Goal: Task Accomplishment & Management: Complete application form

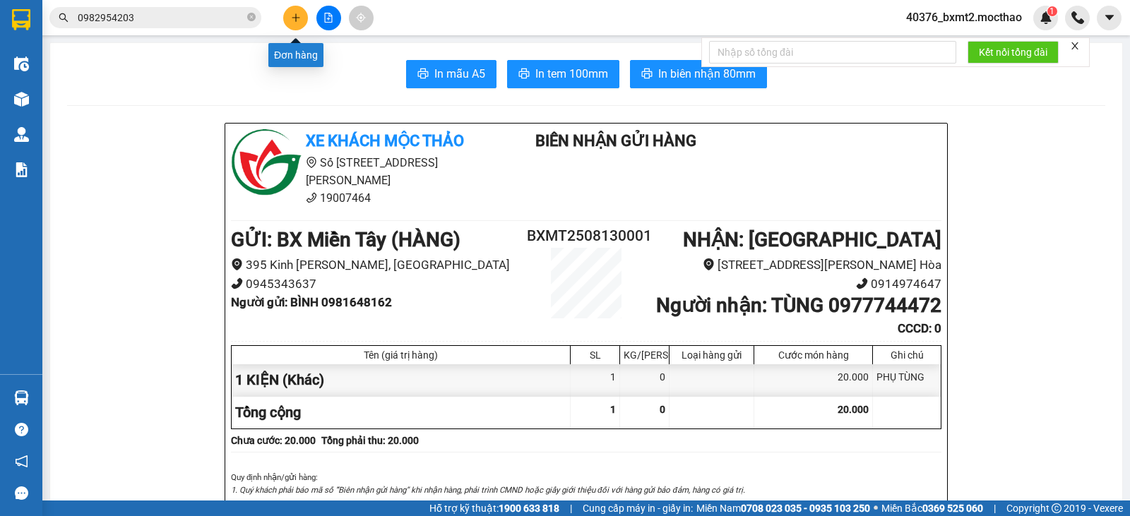
click at [297, 22] on icon "plus" at bounding box center [296, 18] width 10 height 10
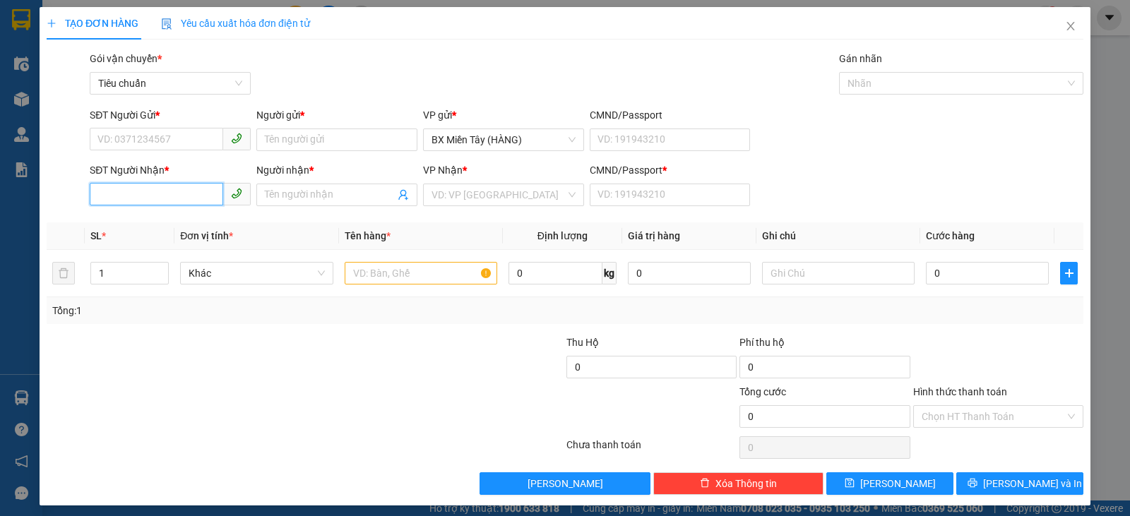
click at [193, 195] on input "SĐT Người Nhận *" at bounding box center [157, 194] width 134 height 23
type input "0903584919"
click at [191, 226] on div "0903584919 - MƯỜI TRUYỀN" at bounding box center [169, 223] width 143 height 16
type input "MƯỜI TRUYỀN"
type input "0"
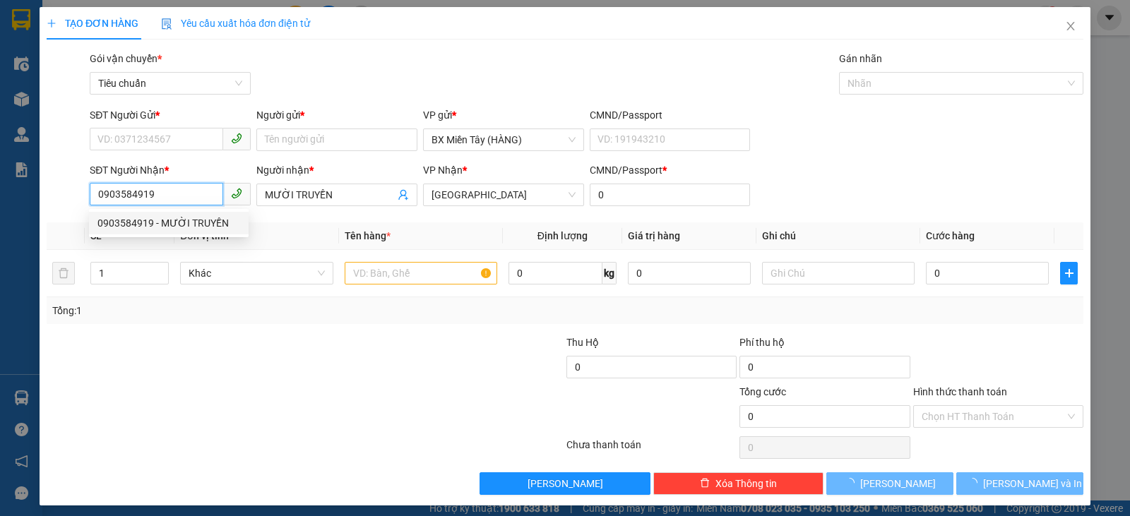
type input "30.000"
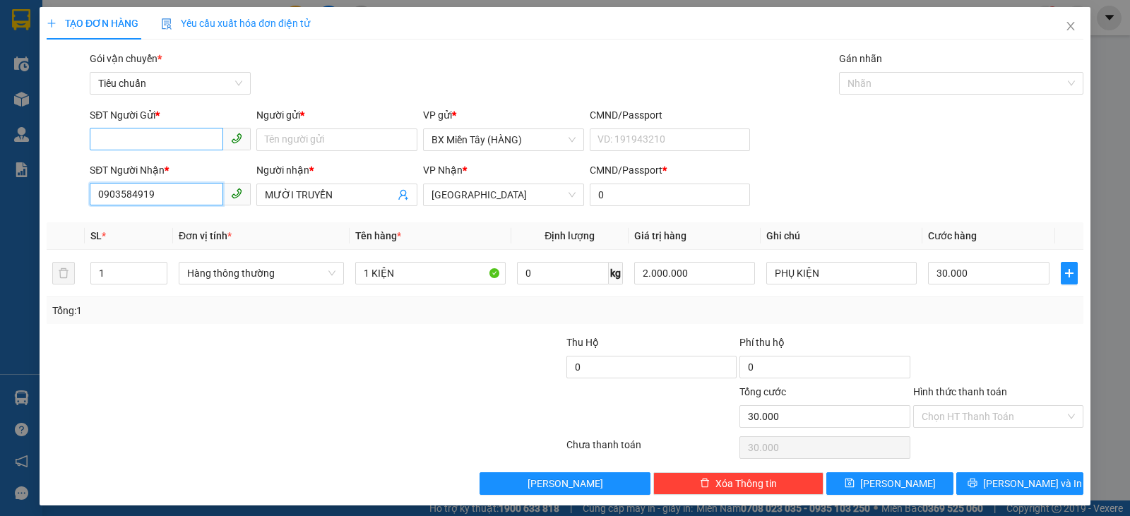
type input "0903584919"
click at [192, 136] on input "SĐT Người Gửi *" at bounding box center [157, 139] width 134 height 23
click at [206, 167] on div "0907214600 - BSM" at bounding box center [169, 168] width 143 height 16
type input "0907214600"
type input "BSM"
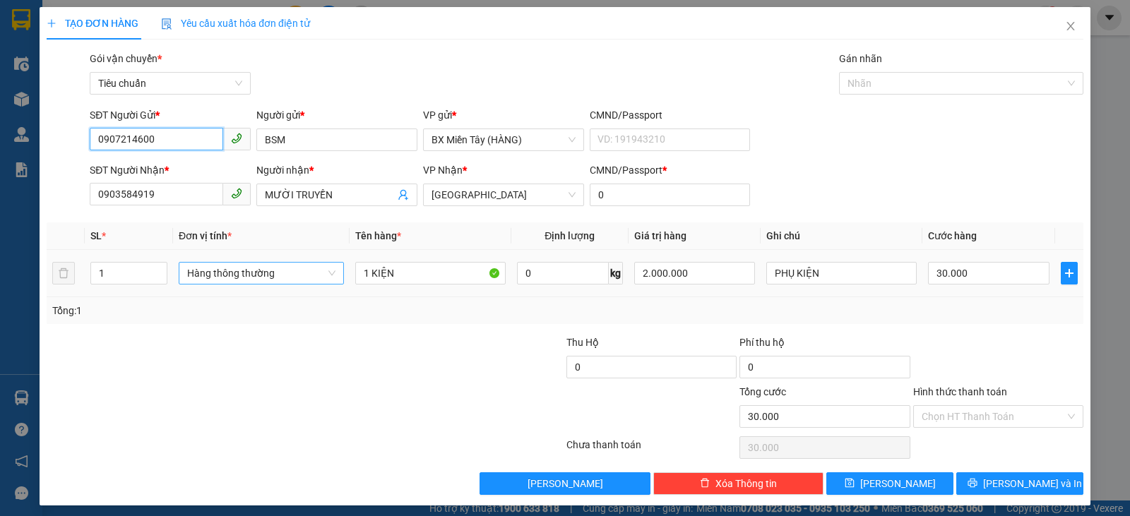
click at [284, 273] on span "Hàng thông thường" at bounding box center [261, 273] width 148 height 21
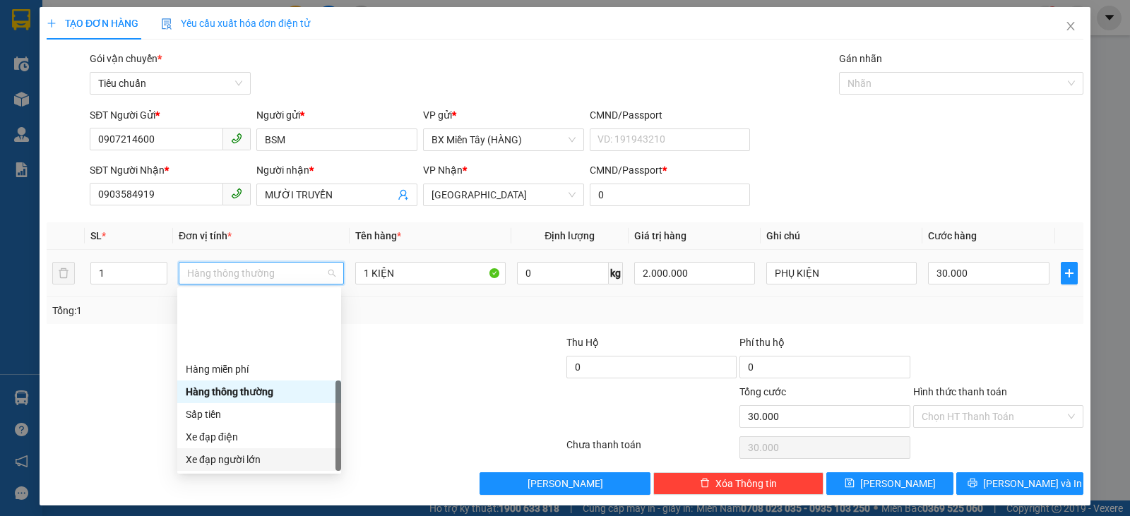
scroll to position [90, 0]
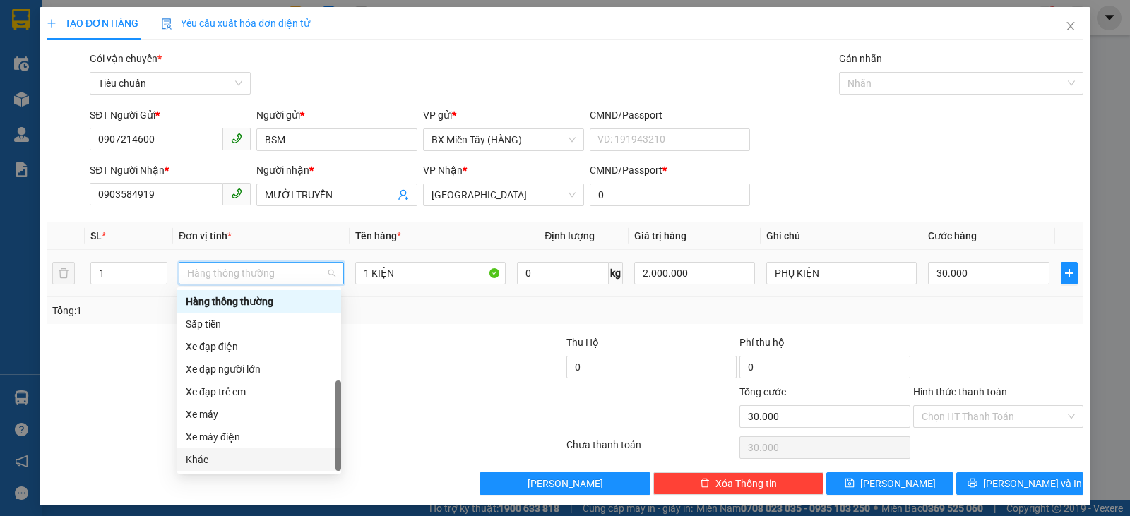
click at [240, 465] on div "Khác" at bounding box center [259, 460] width 147 height 16
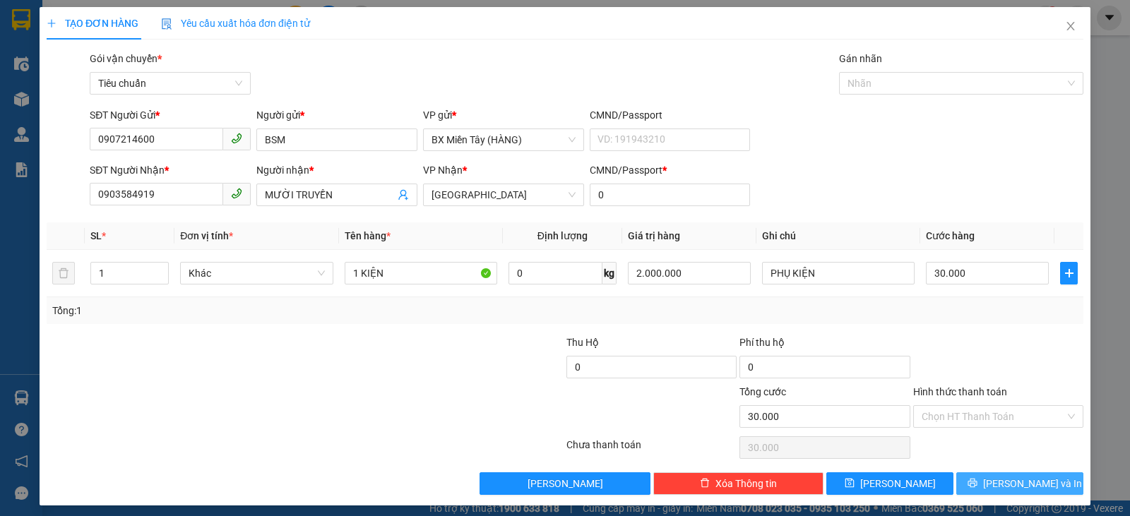
click at [1044, 490] on button "[PERSON_NAME] và In" at bounding box center [1020, 484] width 127 height 23
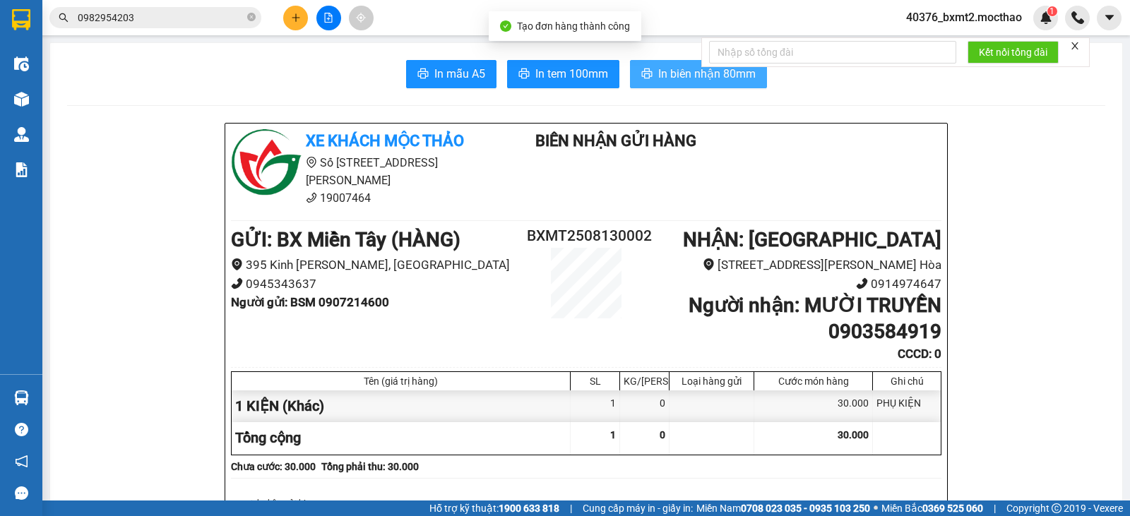
click at [663, 74] on span "In biên nhận 80mm" at bounding box center [707, 74] width 98 height 18
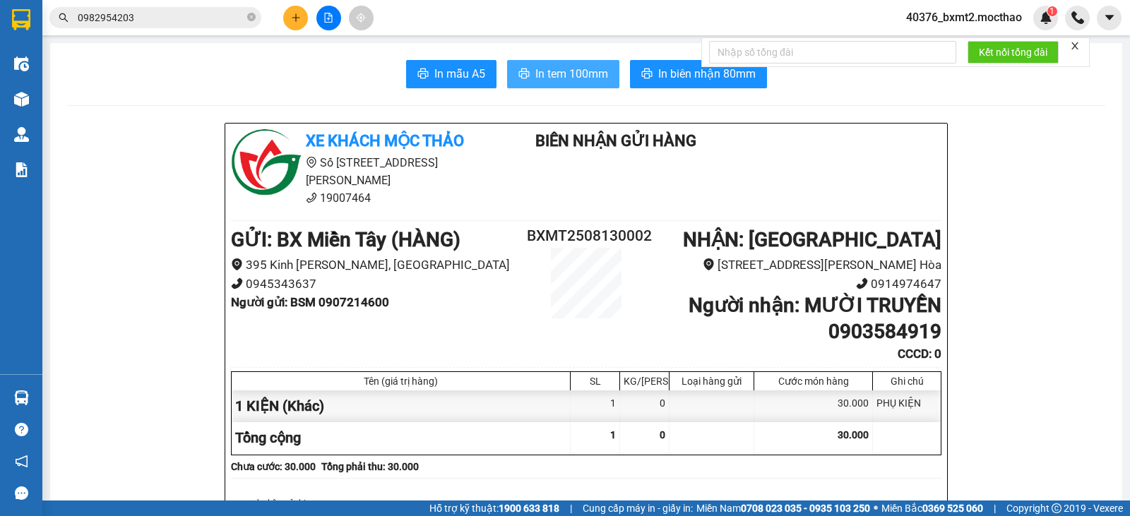
click at [579, 71] on span "In tem 100mm" at bounding box center [572, 74] width 73 height 18
click at [566, 81] on span "In tem 100mm" at bounding box center [572, 74] width 73 height 18
click at [300, 15] on icon "plus" at bounding box center [296, 18] width 10 height 10
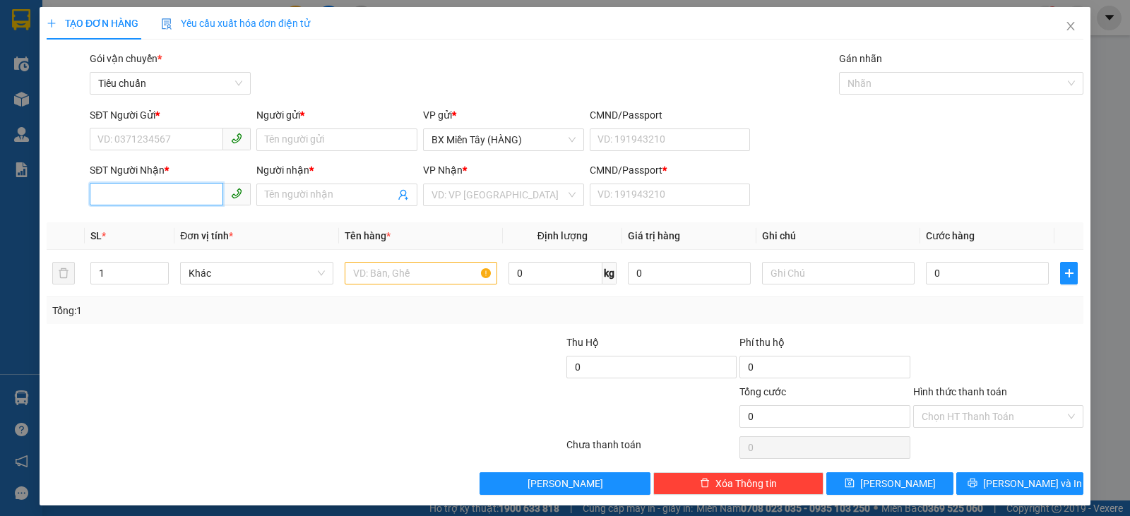
click at [175, 185] on input "SĐT Người Nhận *" at bounding box center [157, 194] width 134 height 23
type input "4749"
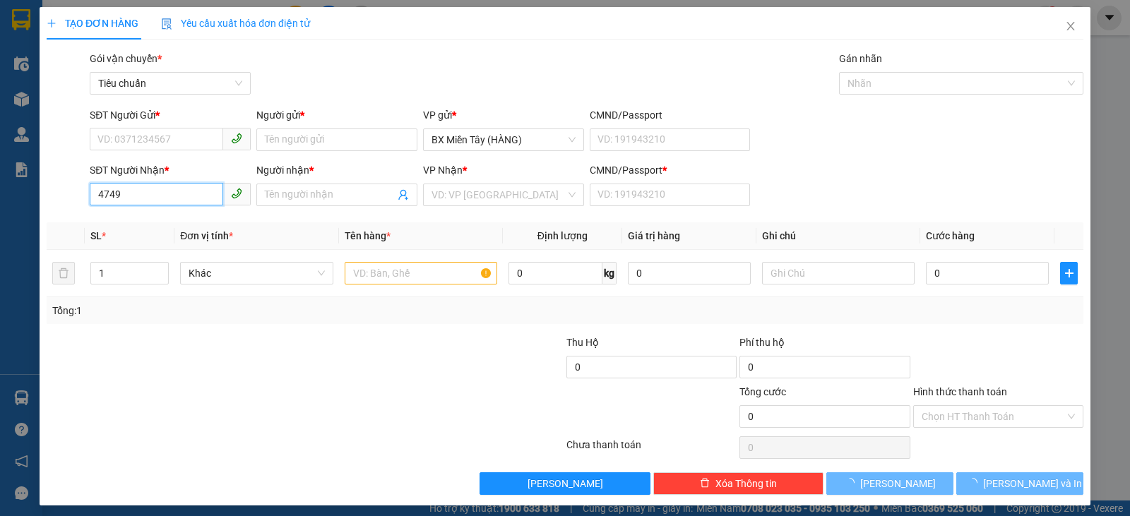
click at [179, 196] on input "4749" at bounding box center [157, 194] width 134 height 23
click at [180, 197] on input "4749" at bounding box center [157, 194] width 134 height 23
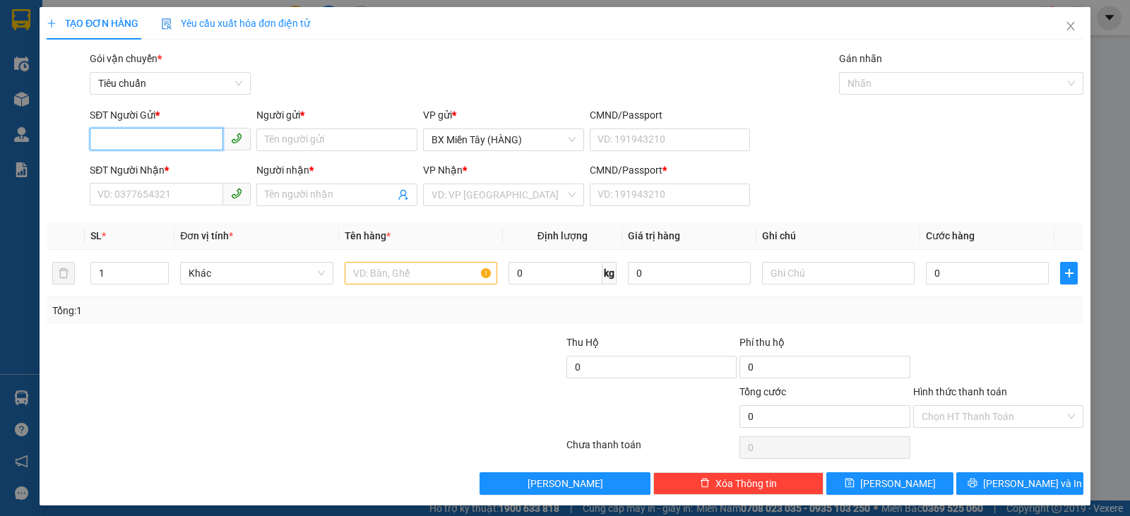
click at [204, 138] on input "SĐT Người Gửi *" at bounding box center [157, 139] width 134 height 23
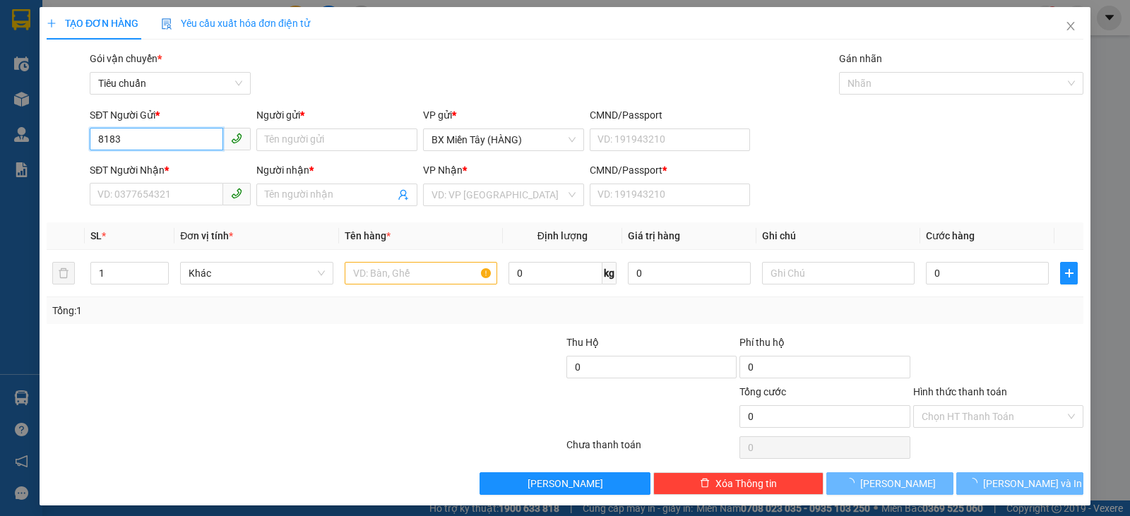
click at [178, 139] on input "8183" at bounding box center [157, 139] width 134 height 23
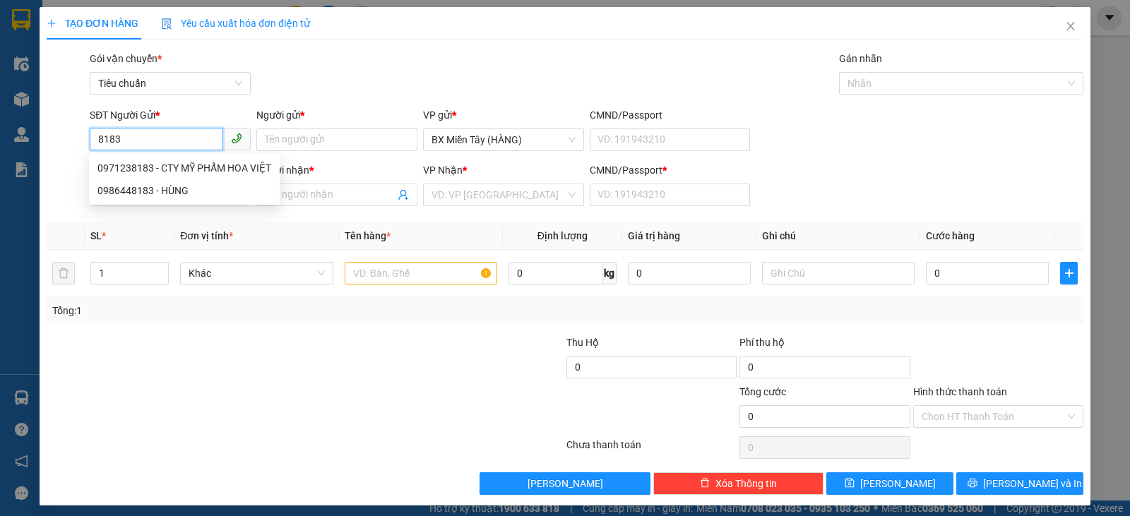
click at [178, 139] on input "8183" at bounding box center [157, 139] width 134 height 23
click at [183, 168] on div "0971238183 - CTY MỸ PHẨM HOA VIỆT" at bounding box center [185, 168] width 174 height 16
type input "0971238183"
type input "CTY MỸ PHẨM HOA VIỆT"
type input "0905754749"
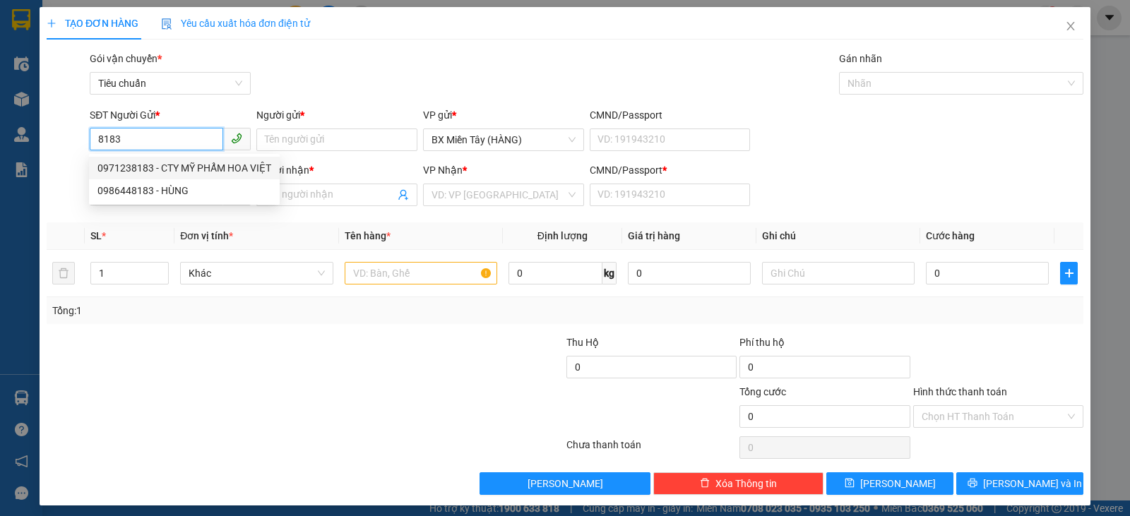
type input "NHÀN"
type input "0"
type input "840.000"
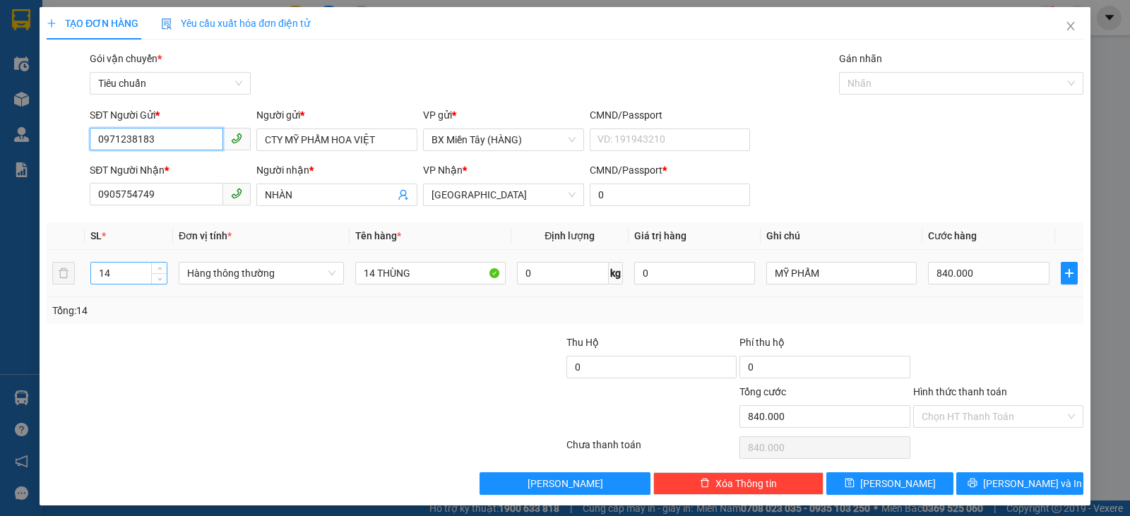
type input "0971238183"
click at [70, 276] on tr "14 Hàng thông thường 14 THÙNG 0 kg 0 MỸ PHẨM 840.000" at bounding box center [565, 273] width 1037 height 47
click at [232, 267] on span "Hàng thông thường" at bounding box center [261, 273] width 148 height 21
type input "2"
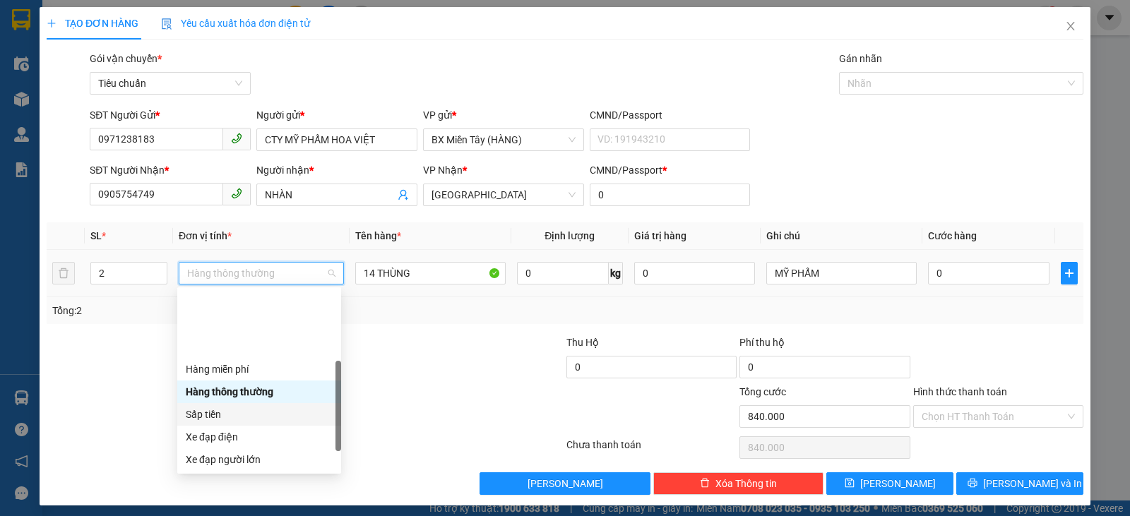
type input "0"
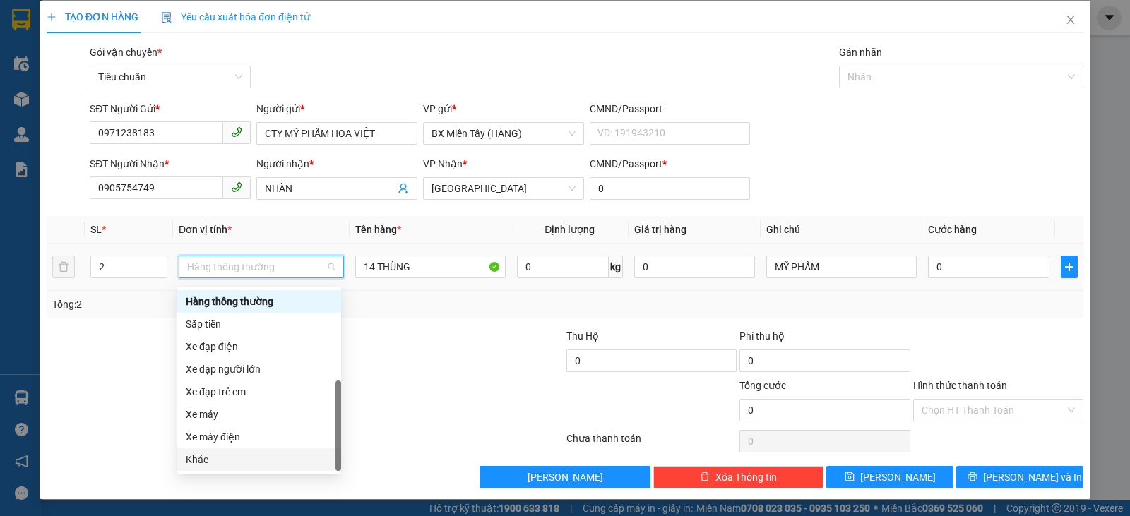
click at [247, 459] on div "Khác" at bounding box center [259, 460] width 147 height 16
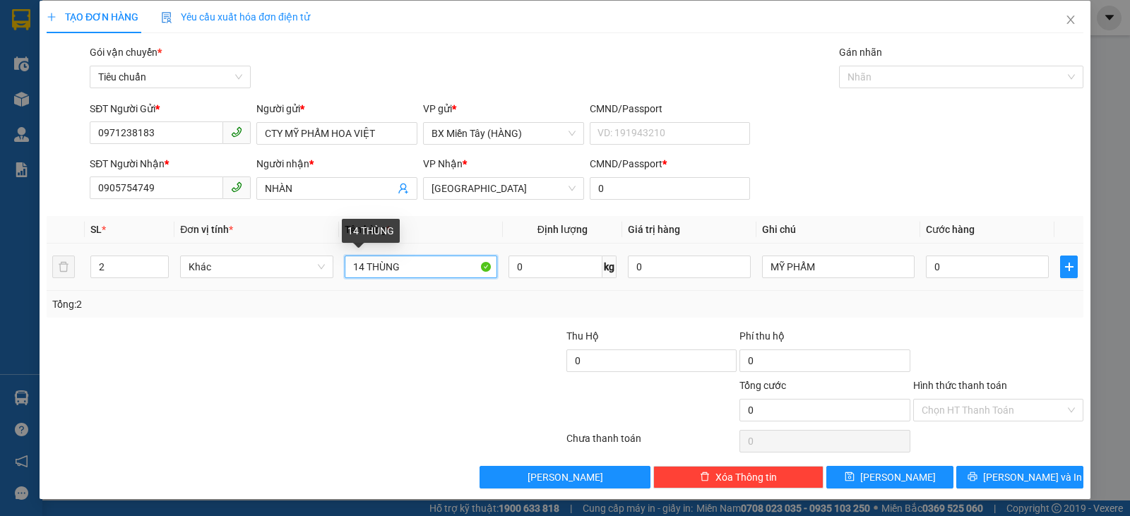
drag, startPoint x: 360, startPoint y: 266, endPoint x: 343, endPoint y: 266, distance: 17.7
click at [345, 266] on input "14 THÙNG" at bounding box center [421, 267] width 153 height 23
type input "2 THÙNG"
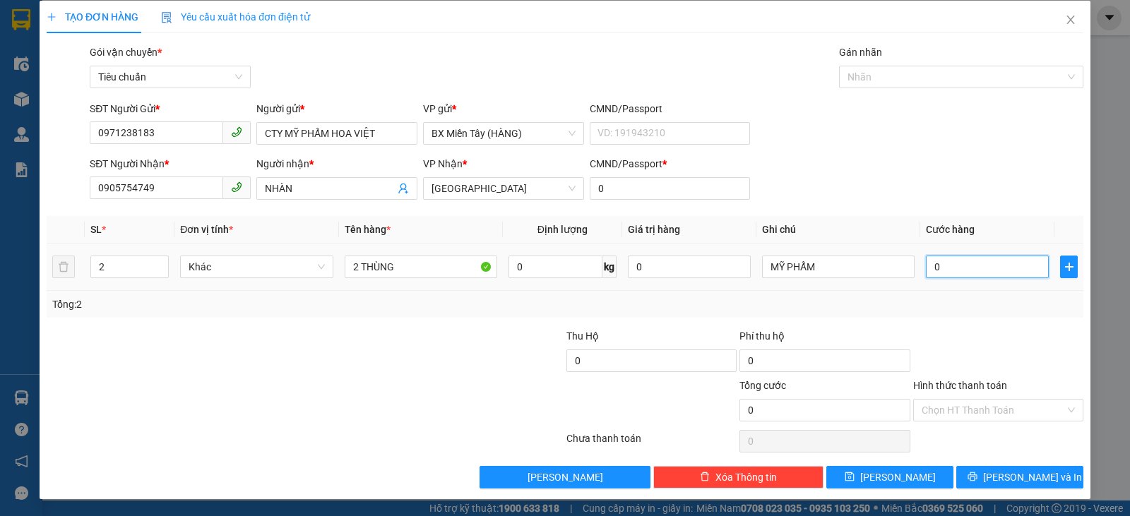
click at [965, 266] on input "0" at bounding box center [987, 267] width 123 height 23
type input "1"
type input "12"
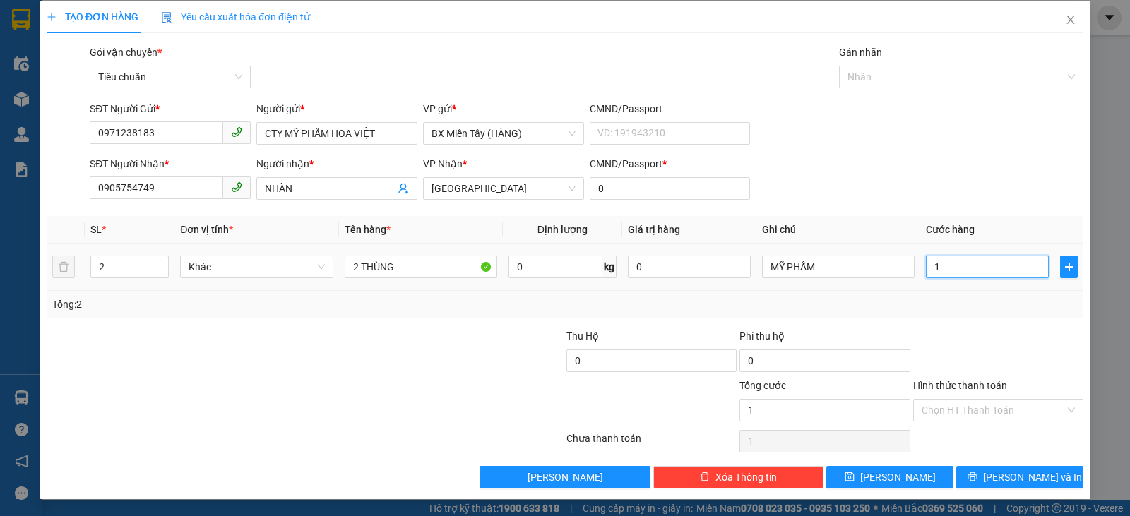
type input "12"
type input "120"
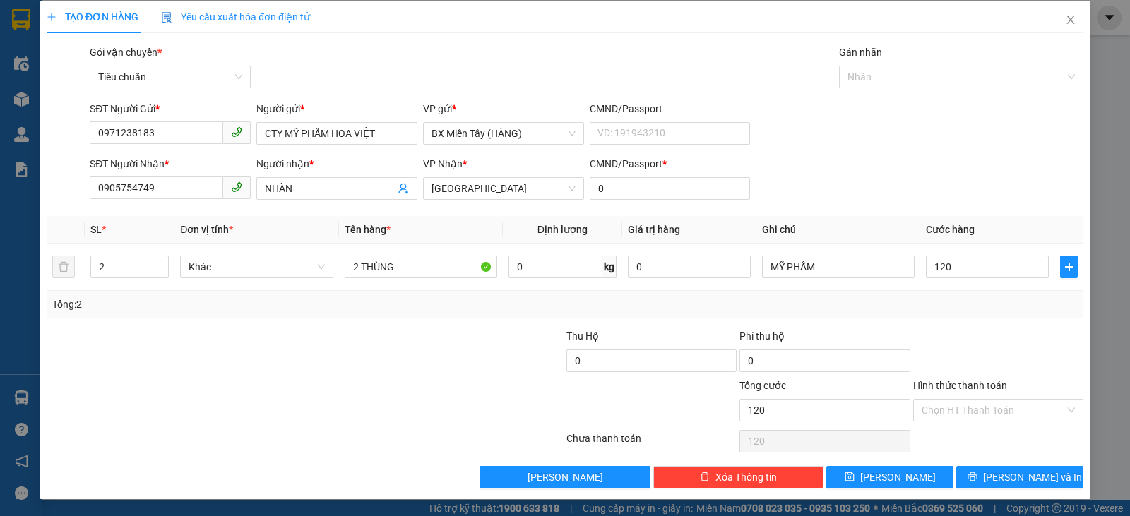
type input "120.000"
click at [982, 316] on div "Tổng: 2" at bounding box center [565, 304] width 1037 height 27
click at [1003, 399] on div "Hình thức thanh toán Chọn HT Thanh Toán" at bounding box center [999, 402] width 170 height 49
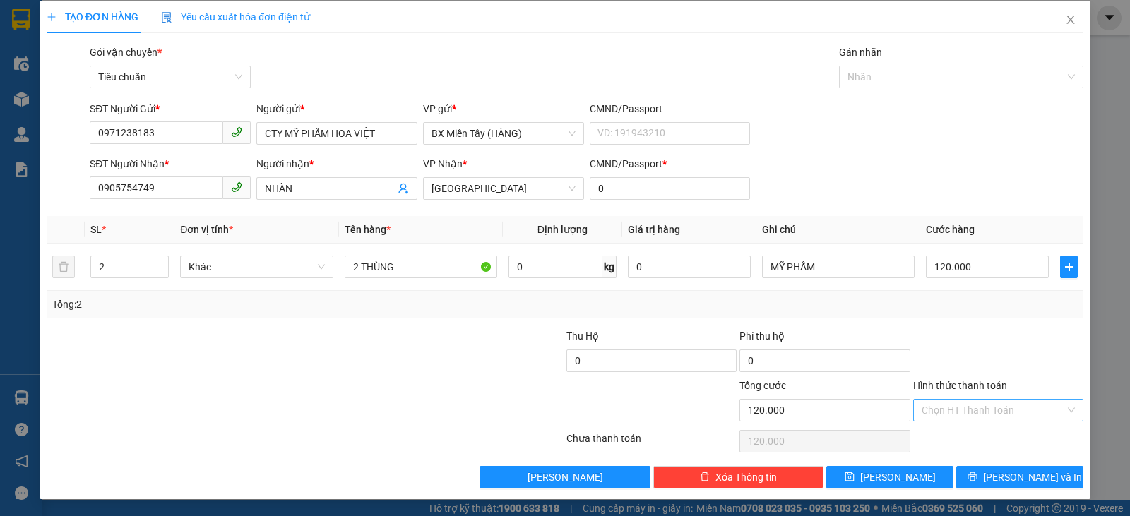
click at [979, 413] on input "Hình thức thanh toán" at bounding box center [993, 410] width 143 height 21
click at [981, 310] on div "Tại văn phòng" at bounding box center [990, 315] width 152 height 16
type input "0"
click at [1027, 473] on span "[PERSON_NAME] và In" at bounding box center [1032, 478] width 99 height 16
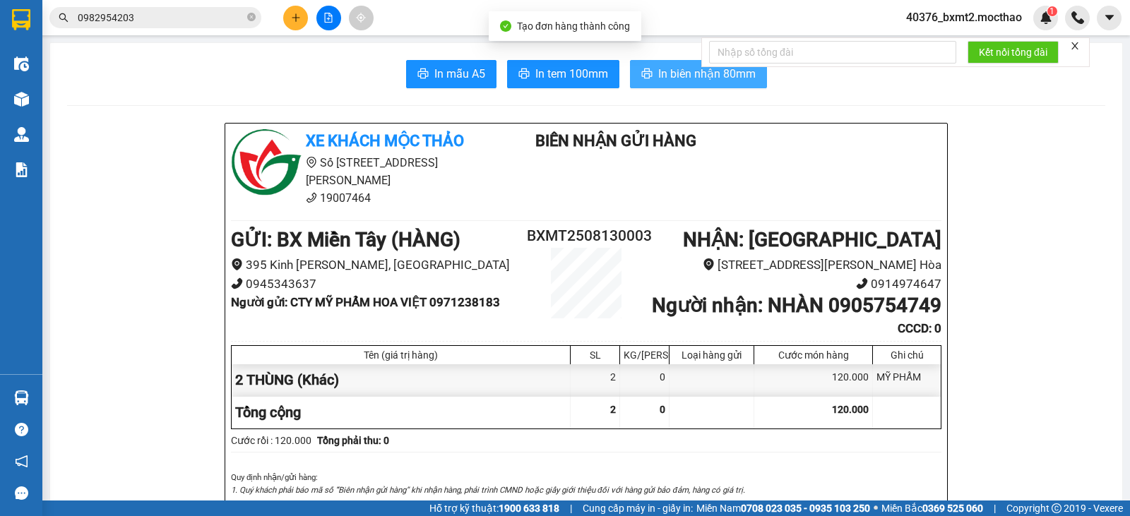
click at [649, 74] on button "In biên nhận 80mm" at bounding box center [698, 74] width 137 height 28
click at [545, 77] on span "In tem 100mm" at bounding box center [572, 74] width 73 height 18
click at [134, 18] on input "0982954203" at bounding box center [161, 18] width 167 height 16
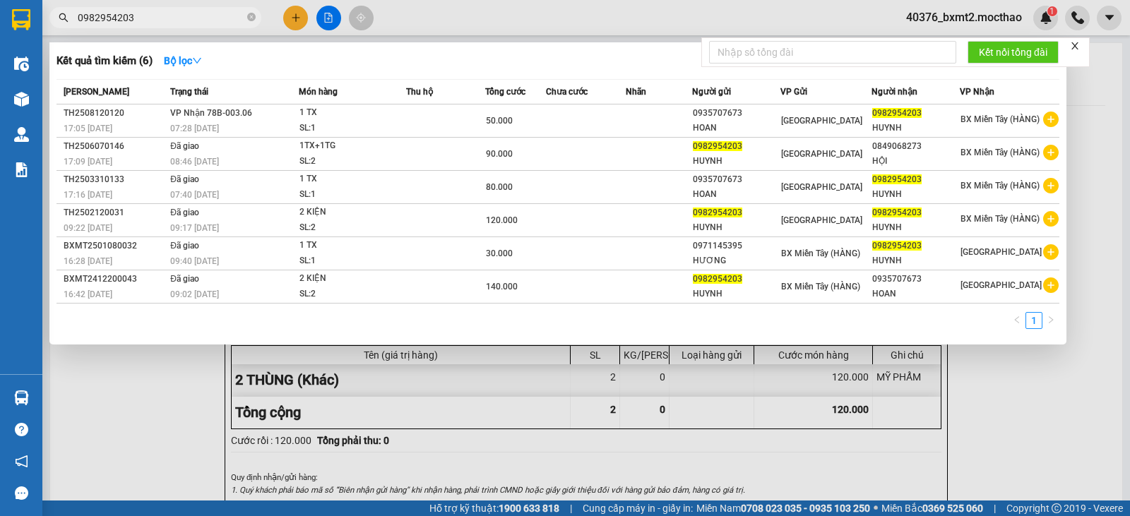
click at [287, 23] on div at bounding box center [565, 258] width 1130 height 516
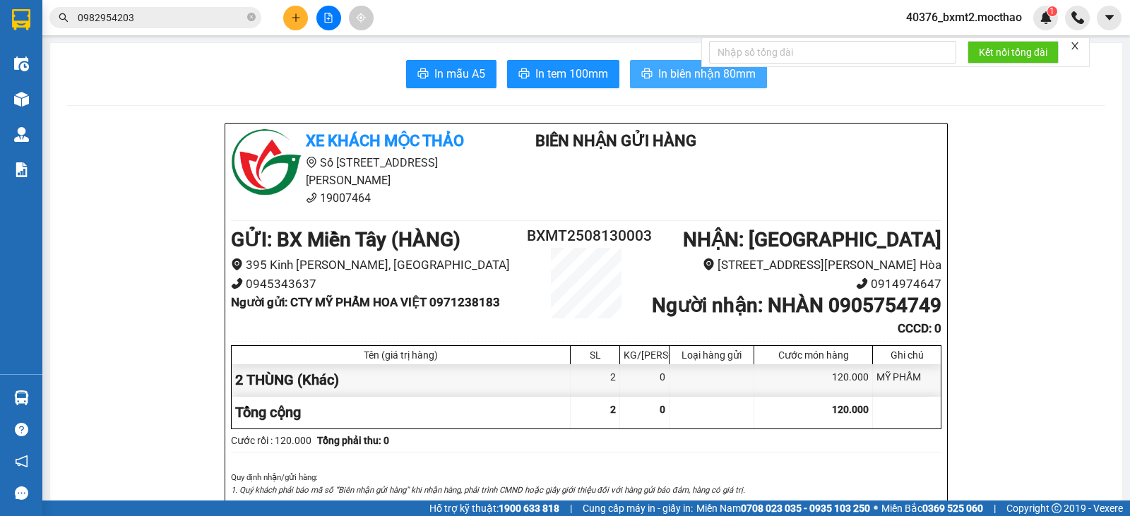
click at [298, 8] on button at bounding box center [295, 18] width 25 height 25
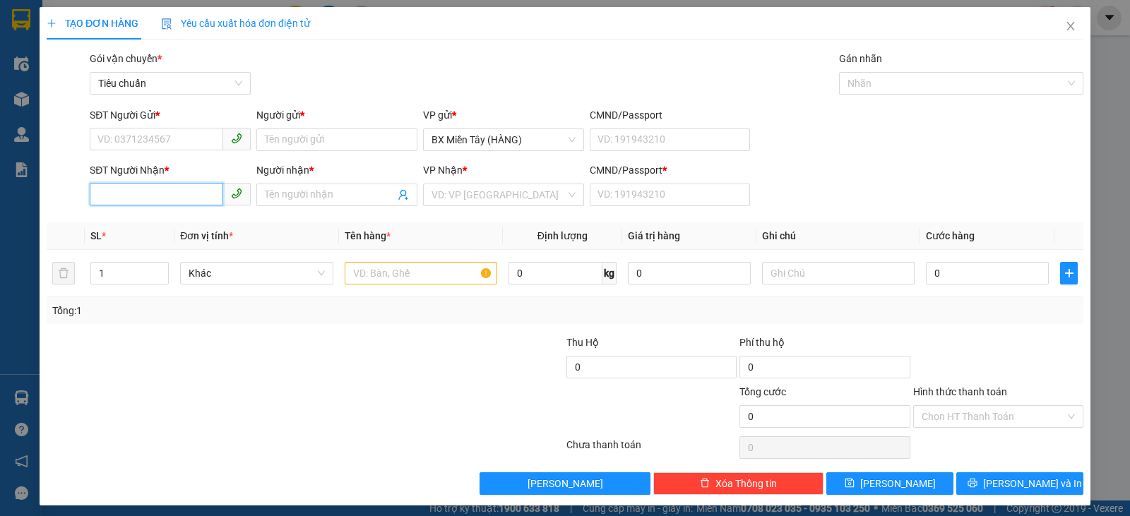
click at [187, 201] on input "SĐT Người Nhận *" at bounding box center [157, 194] width 134 height 23
click at [183, 220] on div "0367214463 - ÁNH" at bounding box center [169, 223] width 143 height 16
type input "0367214463"
type input "ÁNH"
type input "0"
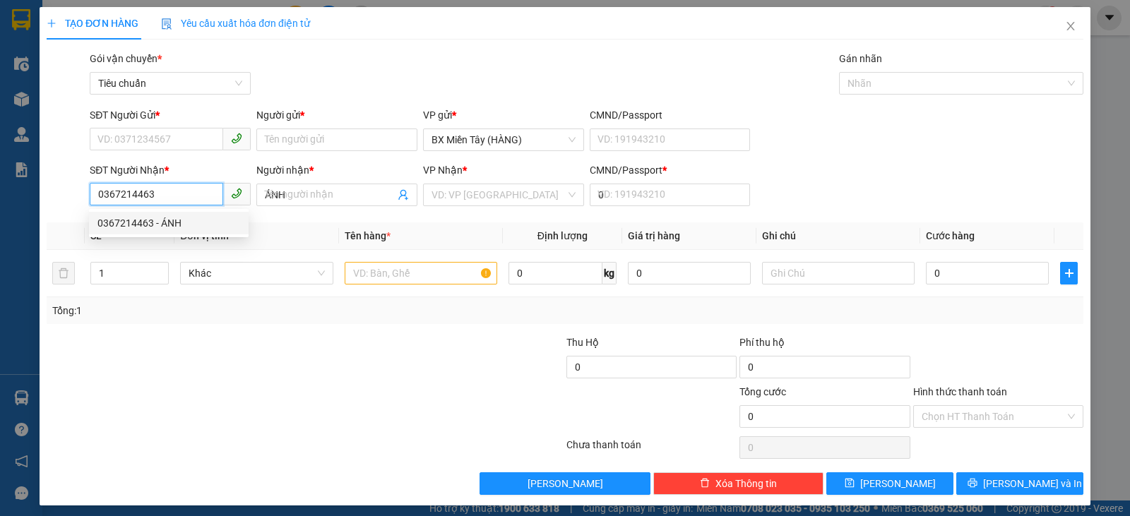
type input "150.000"
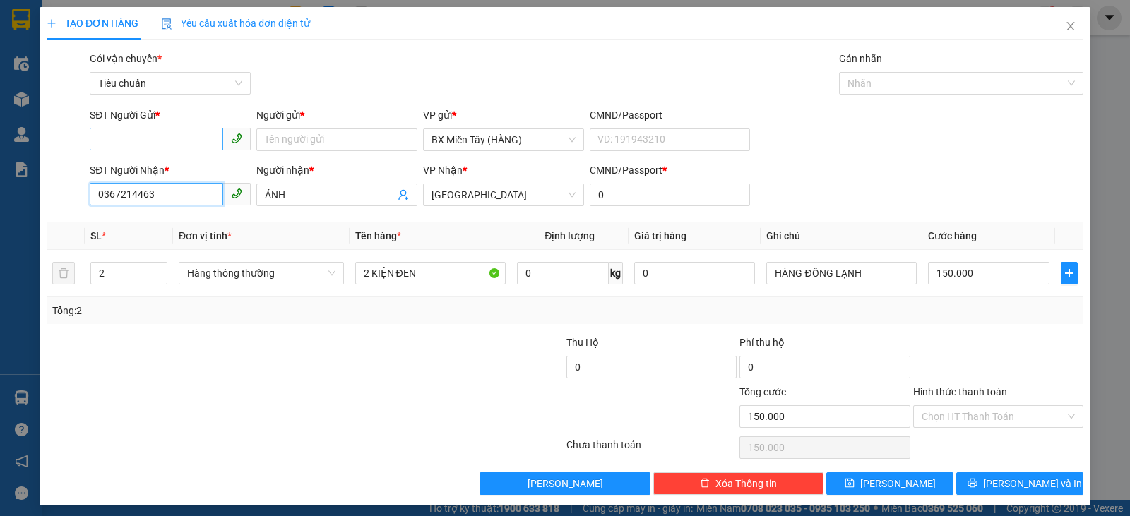
type input "0367214463"
click at [191, 130] on input "SĐT Người Gửi *" at bounding box center [157, 139] width 134 height 23
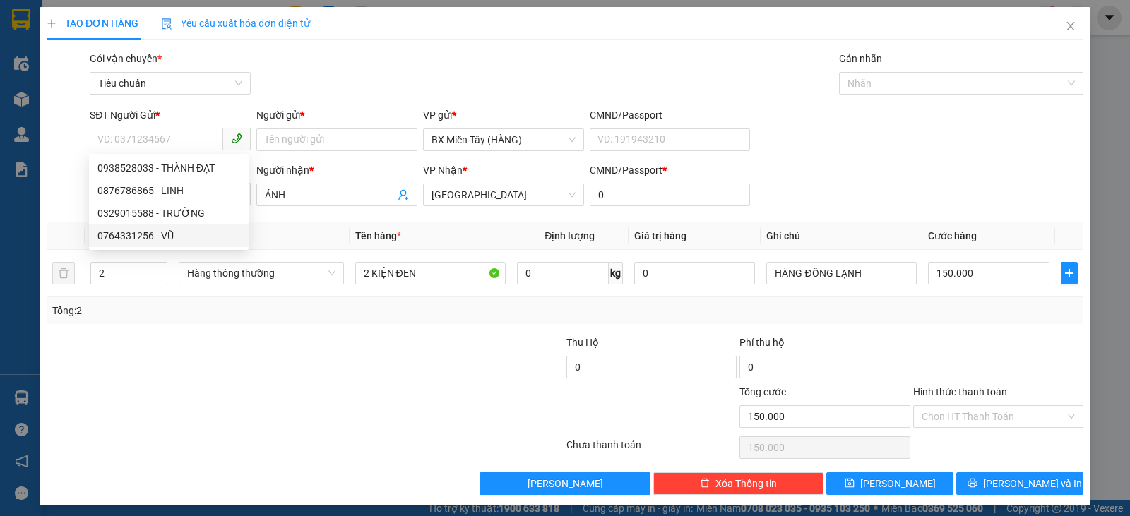
click at [264, 401] on div at bounding box center [218, 408] width 347 height 49
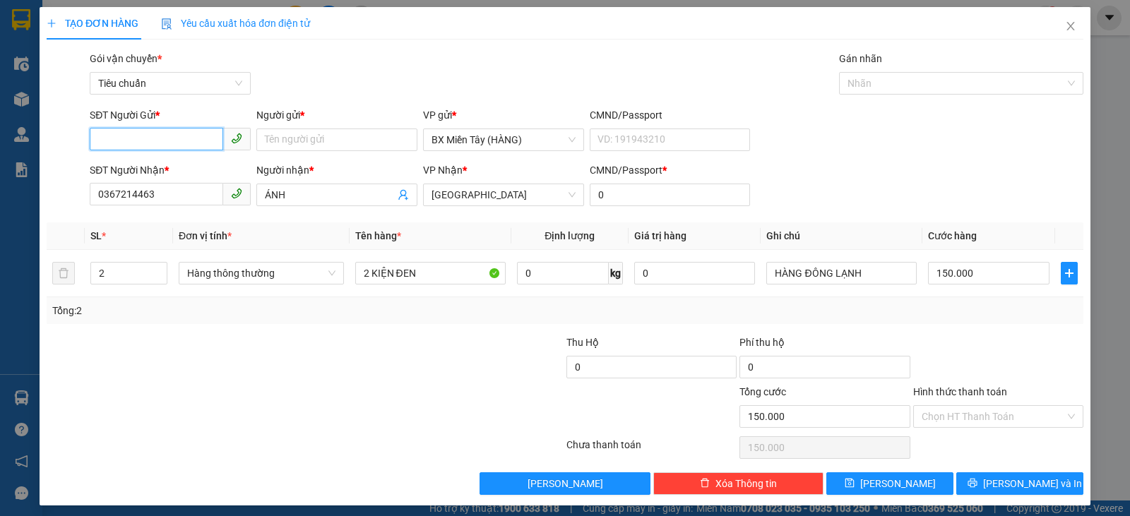
click at [179, 142] on input "SĐT Người Gửi *" at bounding box center [157, 139] width 134 height 23
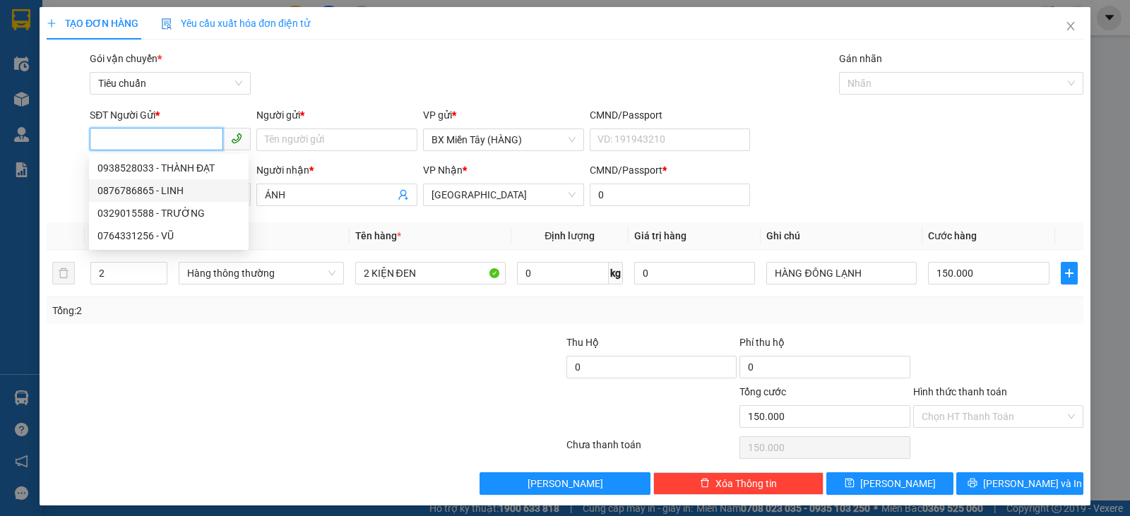
click at [182, 184] on div "0876786865 - LINH" at bounding box center [169, 191] width 143 height 16
type input "0876786865"
type input "LINH"
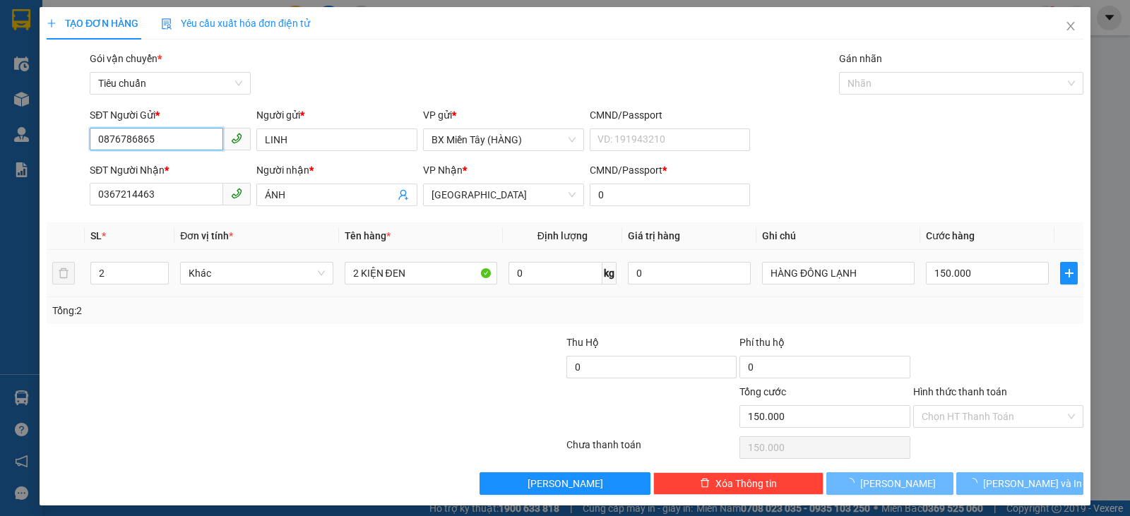
click at [252, 271] on span "Khác" at bounding box center [257, 273] width 136 height 21
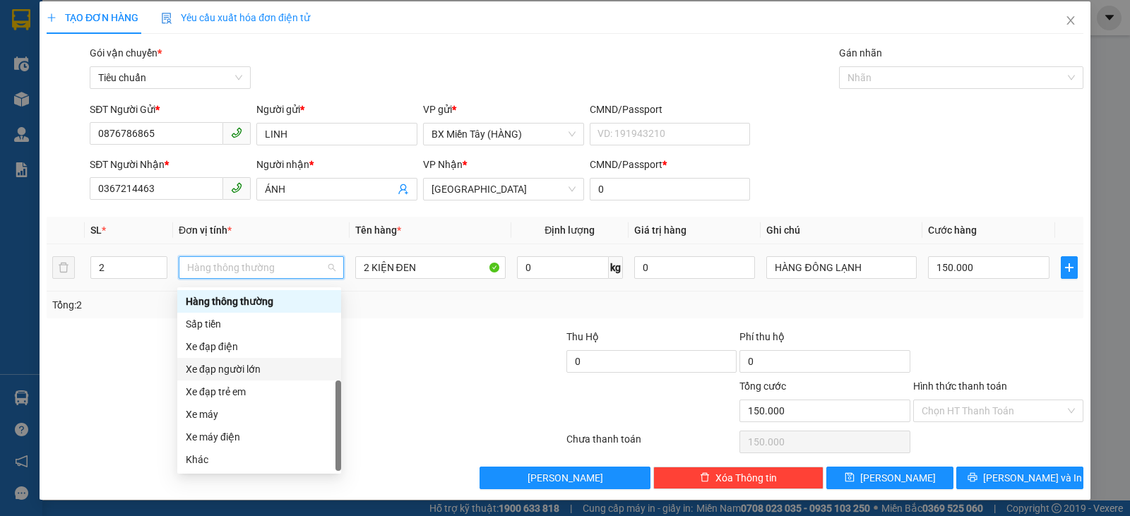
scroll to position [6, 0]
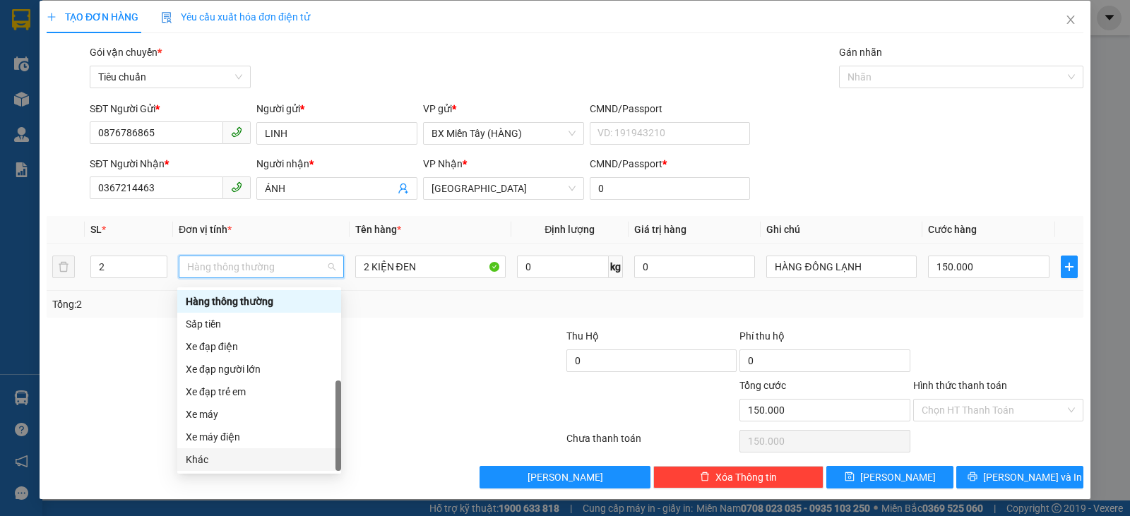
drag, startPoint x: 222, startPoint y: 459, endPoint x: 288, endPoint y: 454, distance: 65.9
click at [223, 464] on div "Khác" at bounding box center [259, 460] width 147 height 16
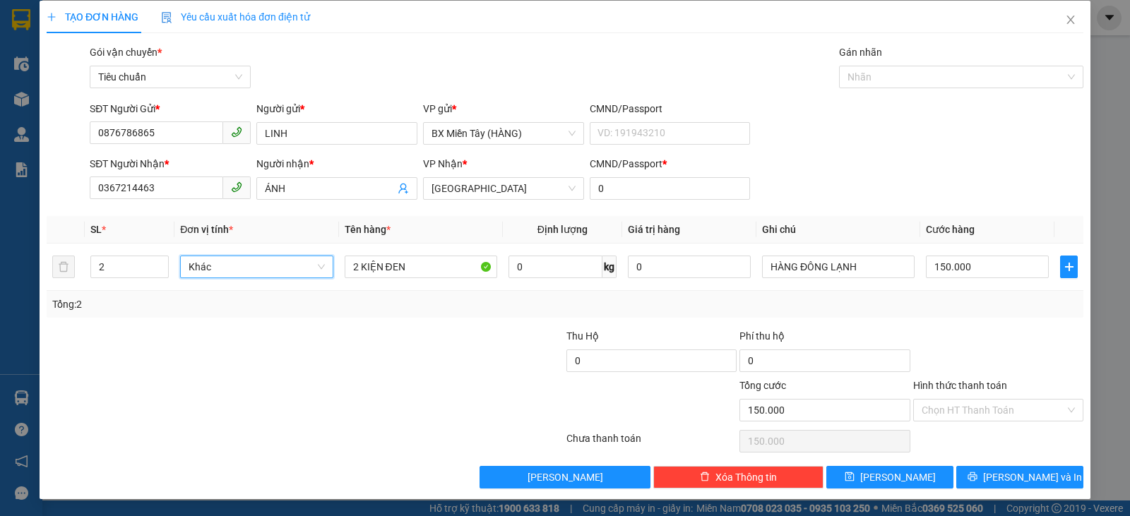
click at [999, 331] on div at bounding box center [998, 353] width 173 height 49
click at [989, 484] on button "[PERSON_NAME] và In" at bounding box center [1020, 477] width 127 height 23
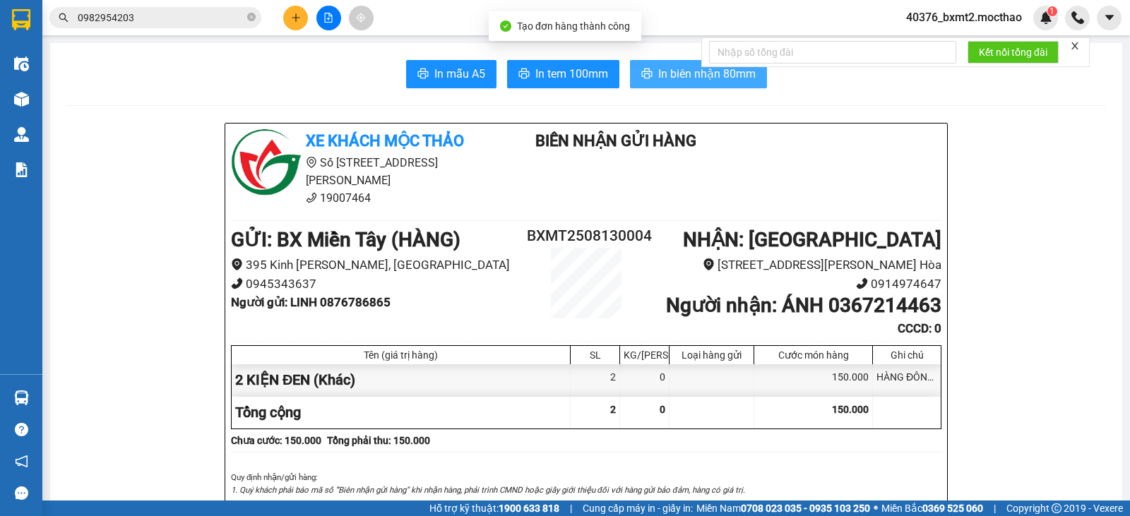
click at [698, 83] on span "In biên nhận 80mm" at bounding box center [707, 74] width 98 height 18
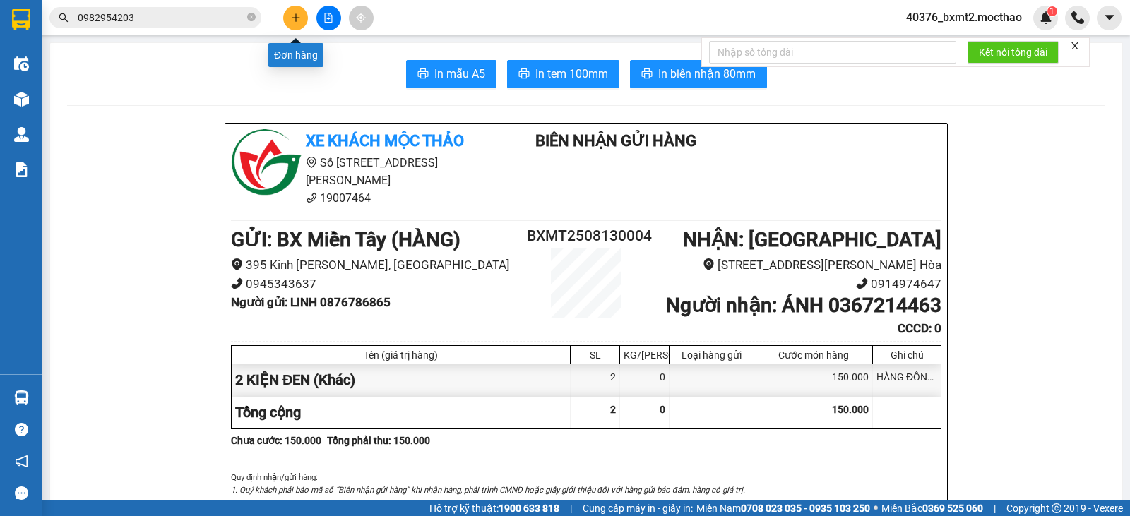
click at [299, 12] on button at bounding box center [295, 18] width 25 height 25
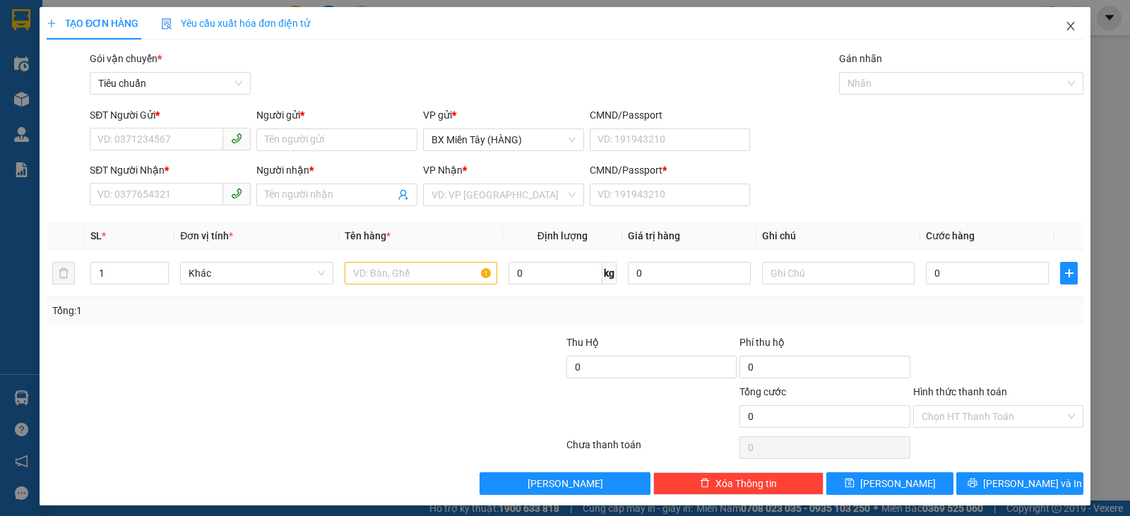
click at [1065, 22] on icon "close" at bounding box center [1070, 25] width 11 height 11
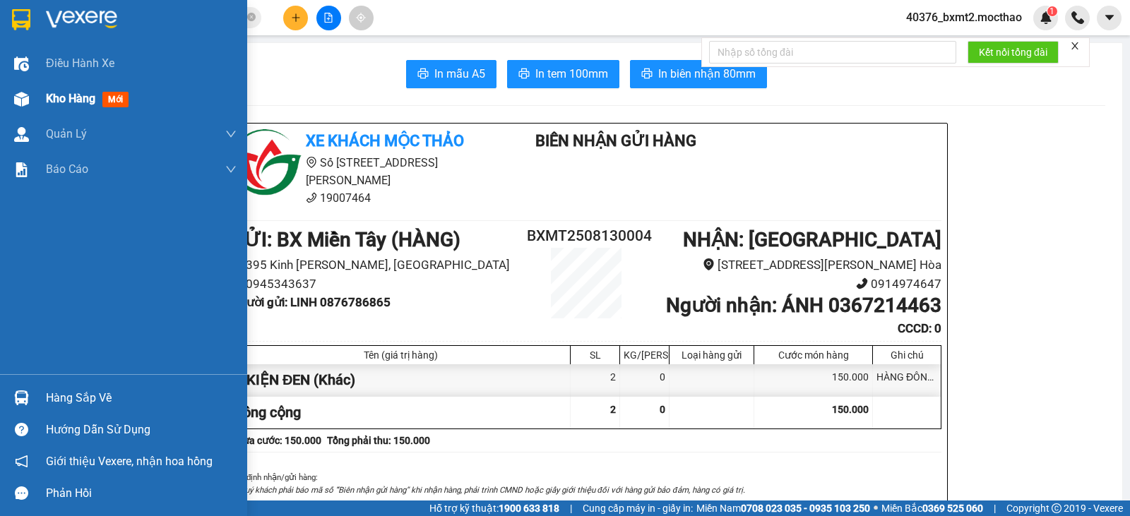
click at [49, 97] on span "Kho hàng" at bounding box center [70, 98] width 49 height 13
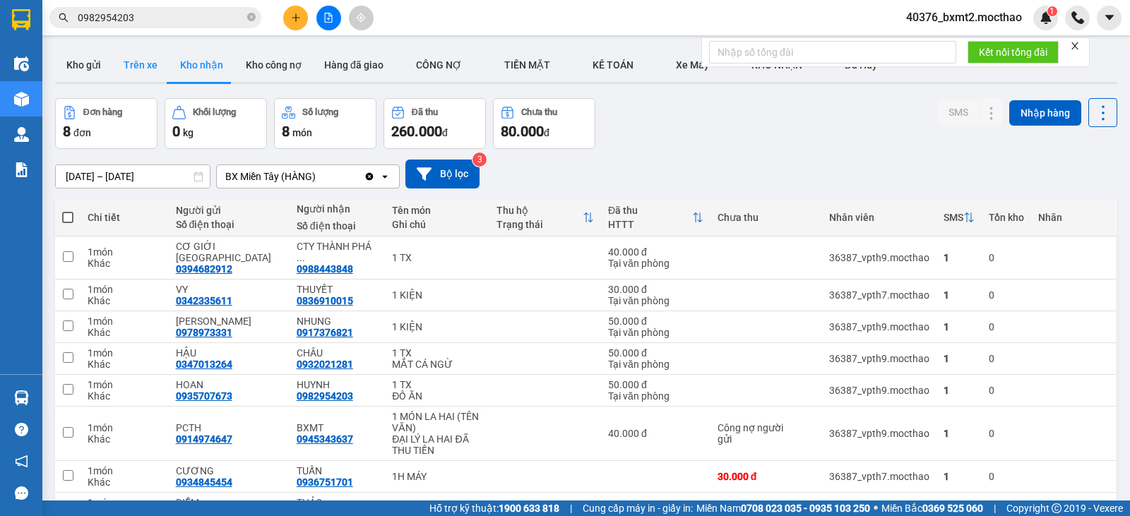
click at [144, 62] on button "Trên xe" at bounding box center [140, 65] width 57 height 34
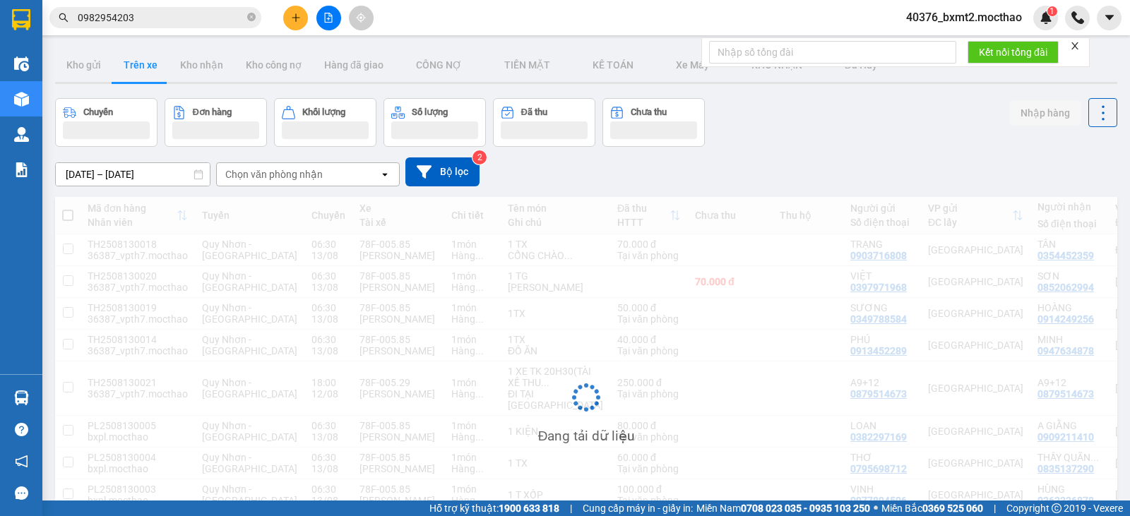
click at [49, 81] on main "ver 1.8.138 Kho gửi Trên xe Kho nhận Kho công nợ Hàng đã giao CÔNG NỢ TIỀN MĂ…" at bounding box center [565, 250] width 1130 height 501
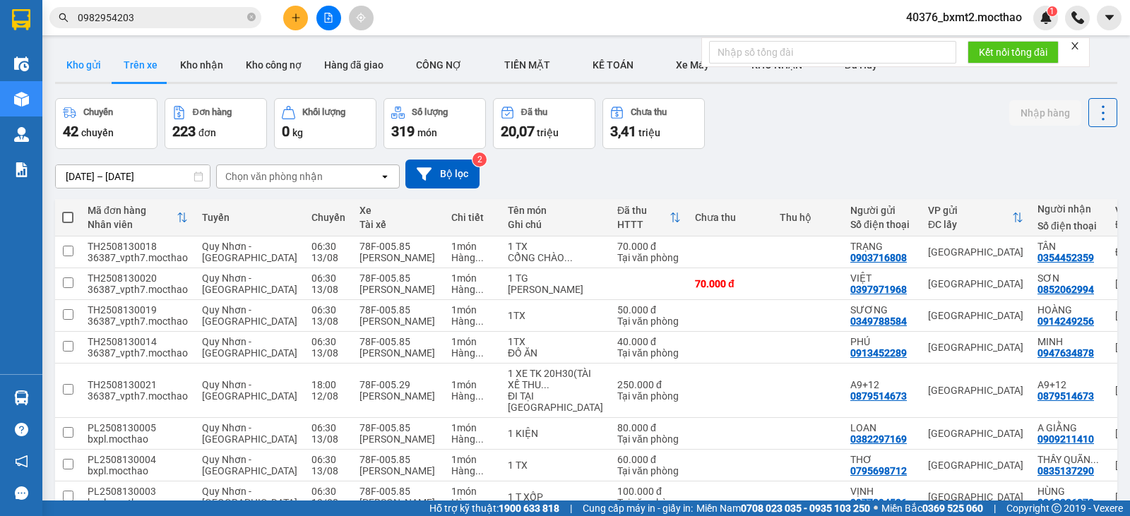
click at [95, 66] on button "Kho gửi" at bounding box center [83, 65] width 57 height 34
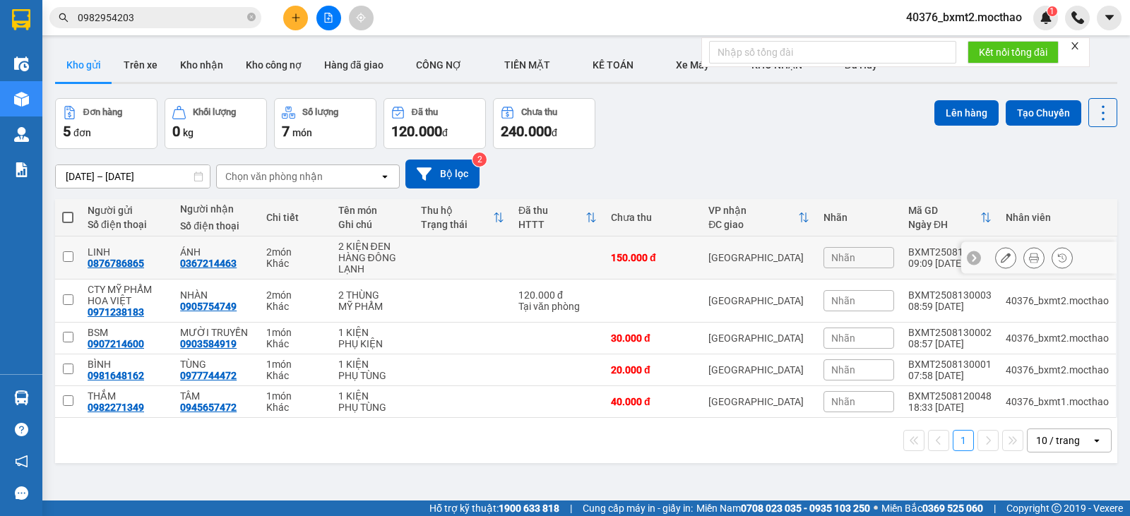
click at [1001, 256] on icon at bounding box center [1006, 258] width 10 height 10
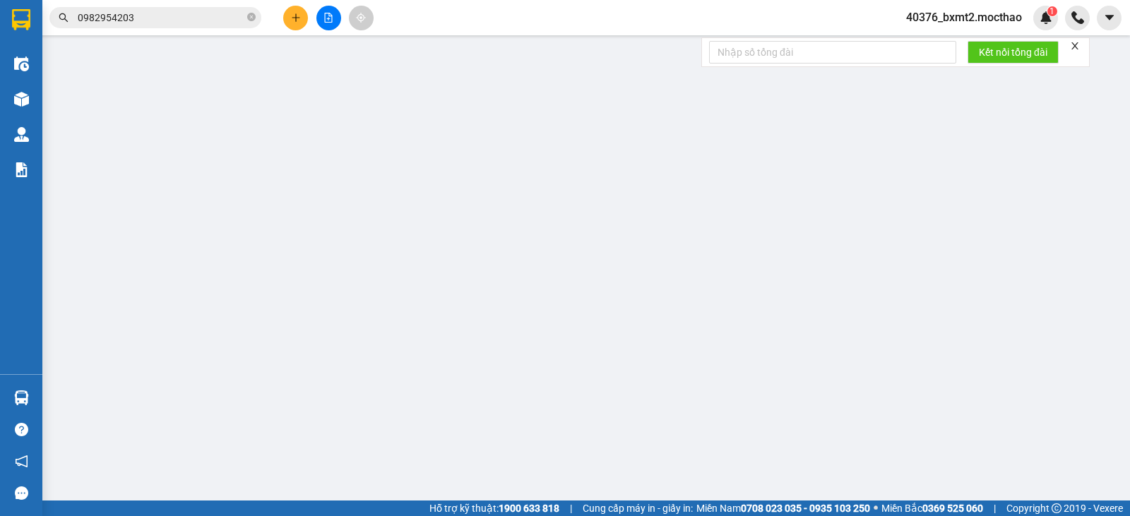
type input "0876786865"
type input "0367214463"
type input "0"
type input "150.000"
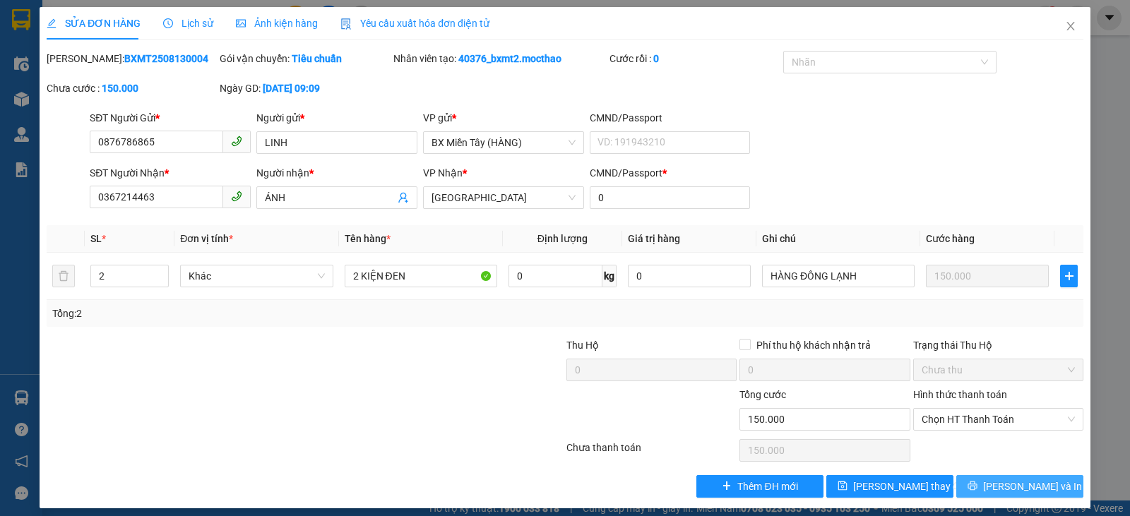
click at [976, 484] on button "[PERSON_NAME] và In" at bounding box center [1020, 486] width 127 height 23
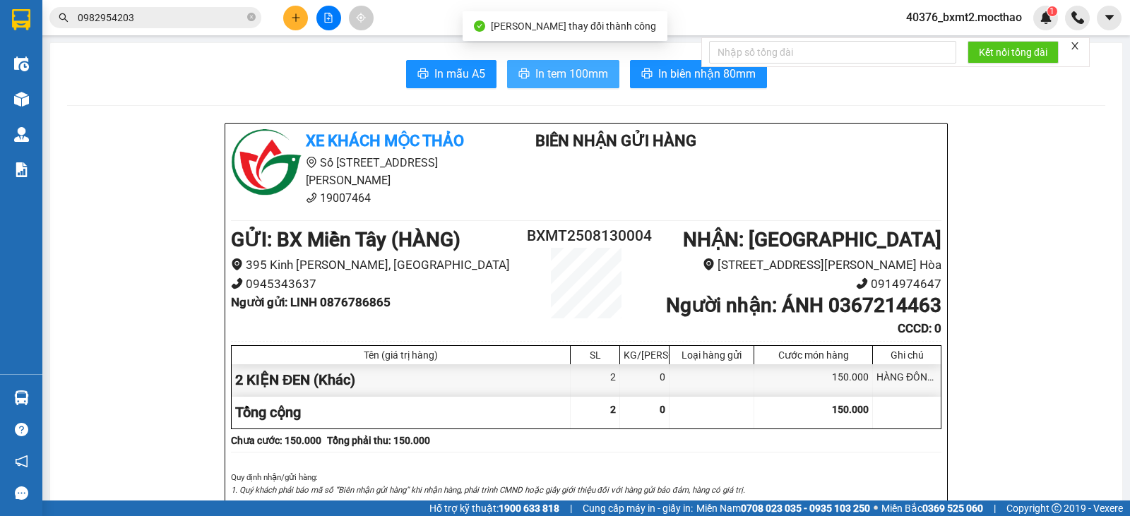
click at [539, 71] on span "In tem 100mm" at bounding box center [572, 74] width 73 height 18
click at [1080, 49] on icon "close" at bounding box center [1075, 46] width 10 height 10
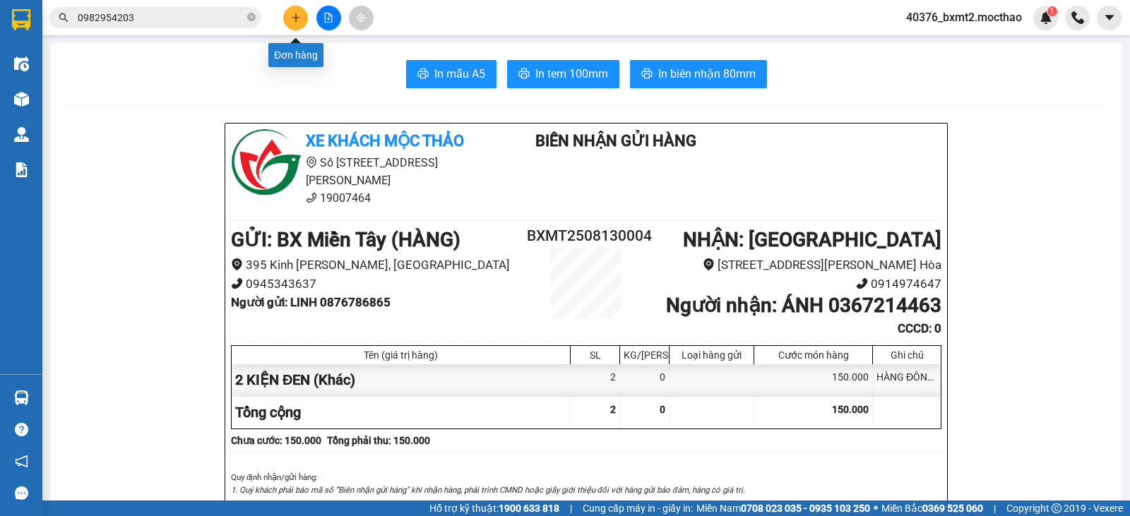
click at [300, 16] on icon "plus" at bounding box center [296, 18] width 10 height 10
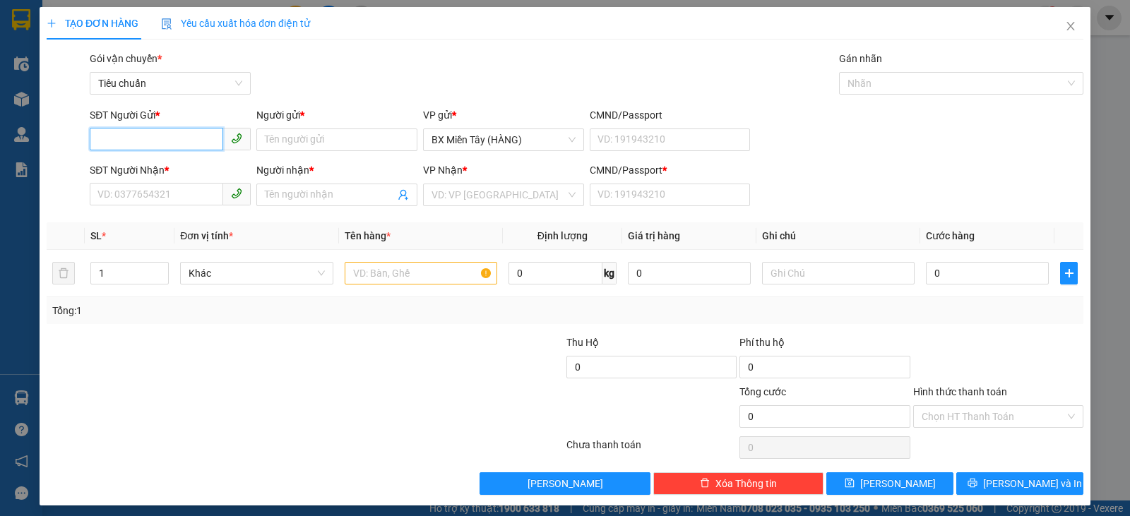
click at [117, 146] on input "SĐT Người Gửi *" at bounding box center [157, 139] width 134 height 23
type input "0388539548"
click at [187, 169] on div "0388539548 - THẢO" at bounding box center [169, 168] width 143 height 16
type input "THẢO"
type input "0915193530"
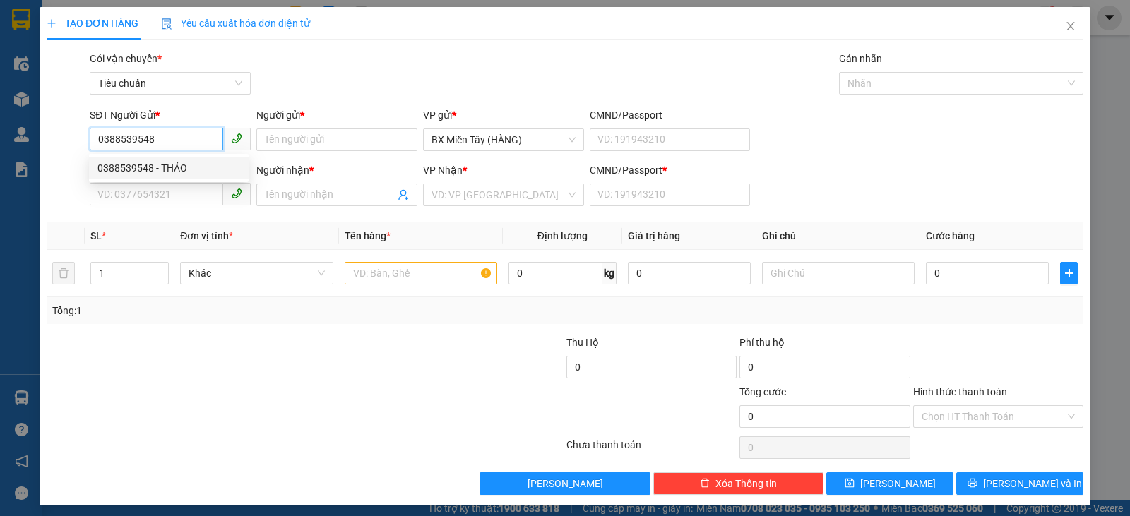
type input "DIỄM"
type input "0"
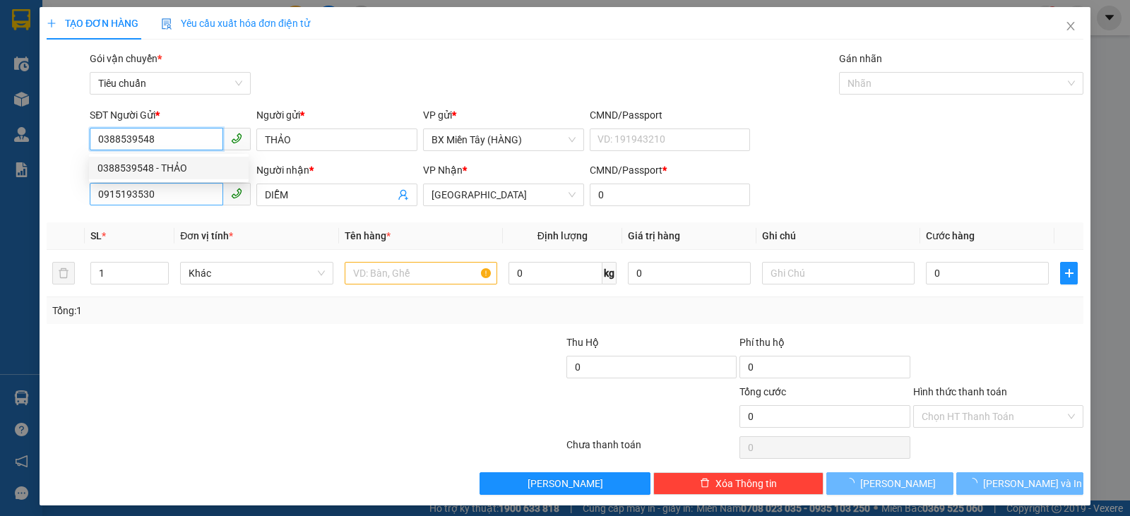
type input "150.000"
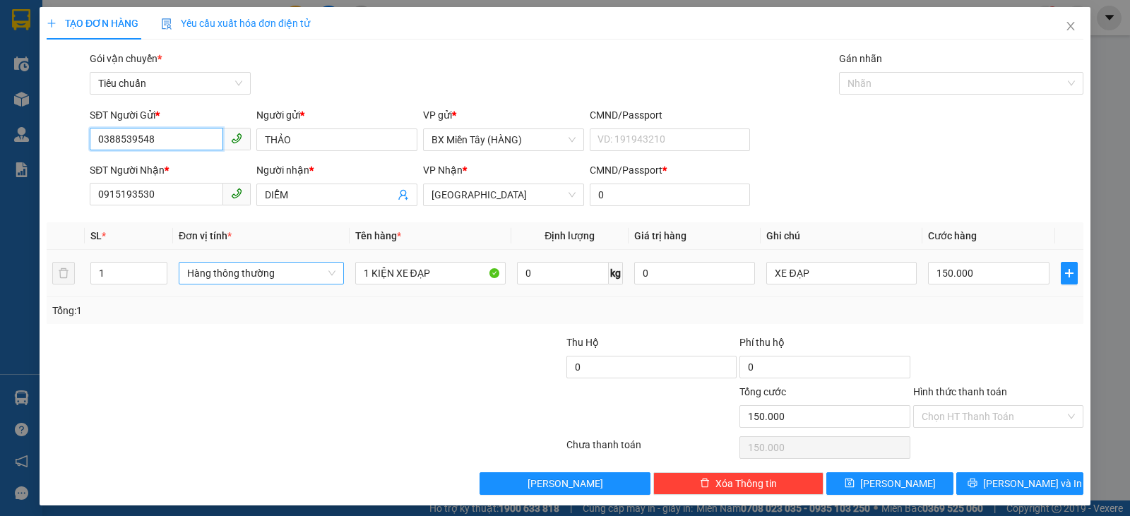
click at [299, 278] on span "Hàng thông thường" at bounding box center [261, 273] width 148 height 21
type input "0388539548"
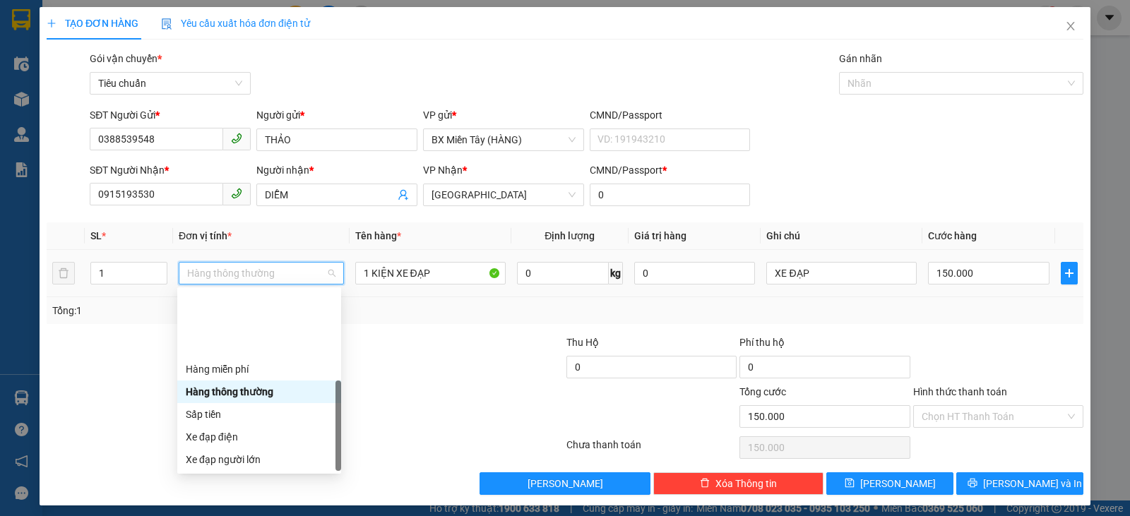
scroll to position [90, 0]
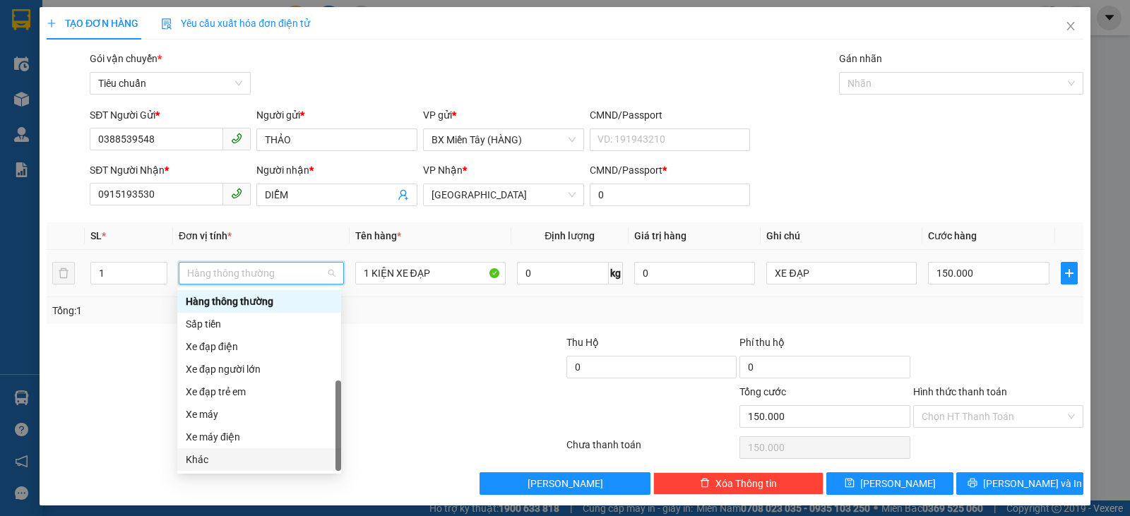
click at [261, 460] on div "Khác" at bounding box center [259, 460] width 147 height 16
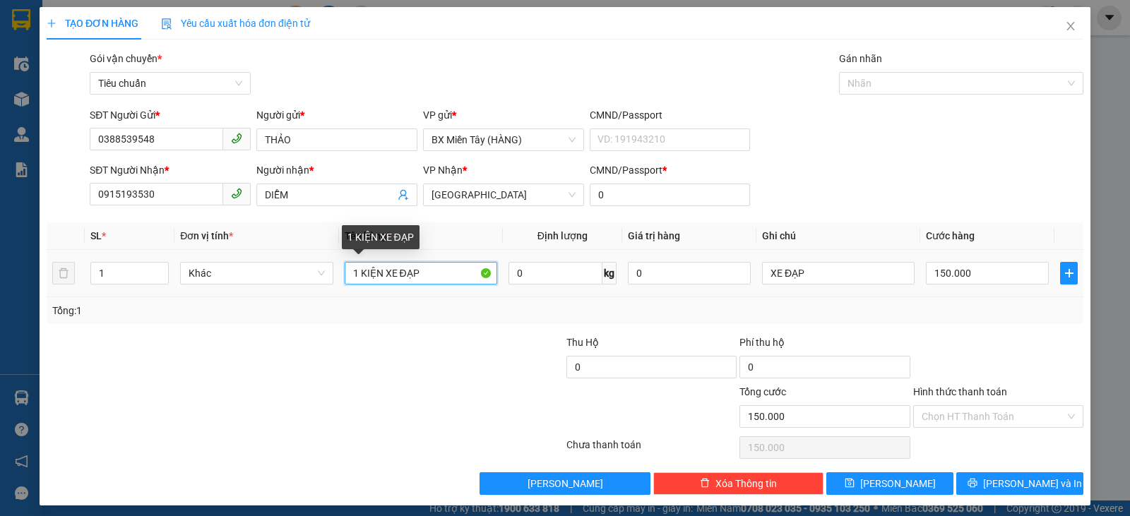
drag, startPoint x: 441, startPoint y: 273, endPoint x: 346, endPoint y: 274, distance: 94.7
click at [346, 274] on input "1 KIỆN XE ĐẠP" at bounding box center [421, 273] width 153 height 23
type input "1 BỊCH TRẮNG"
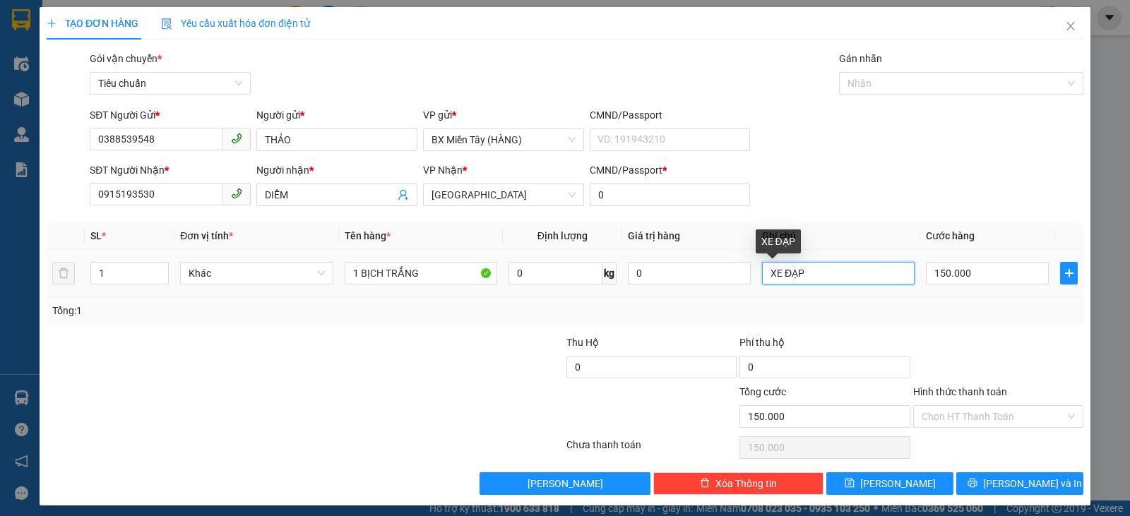
drag, startPoint x: 771, startPoint y: 290, endPoint x: 739, endPoint y: 289, distance: 31.8
click at [739, 289] on tr "1 Khác 1 BỊCH TRẮNG 0 kg 0 XE ĐẠP 150.000" at bounding box center [565, 273] width 1037 height 47
type input "QUẦN ÁO"
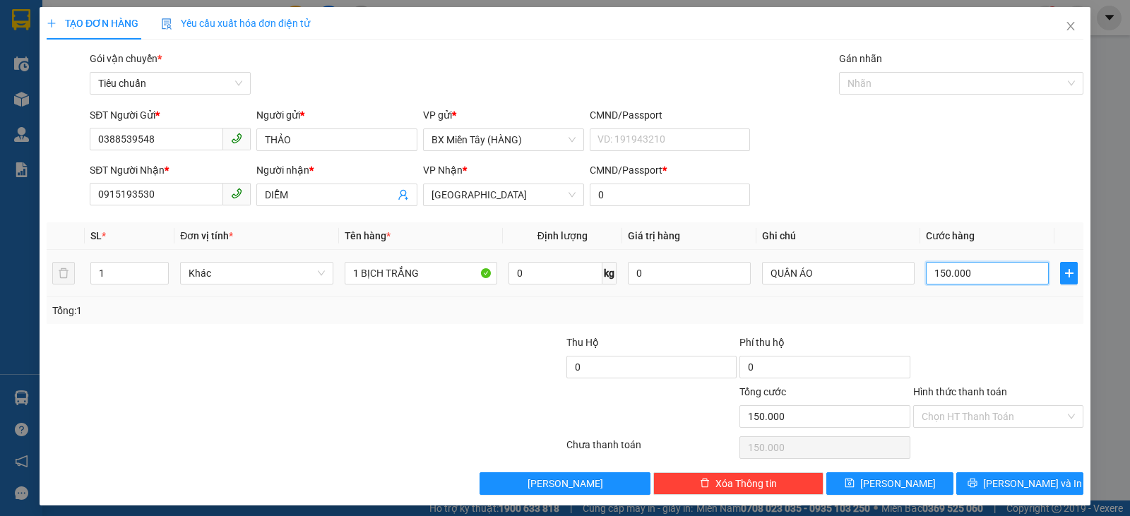
click at [976, 273] on input "150.000" at bounding box center [987, 273] width 123 height 23
type input "2"
type input "20"
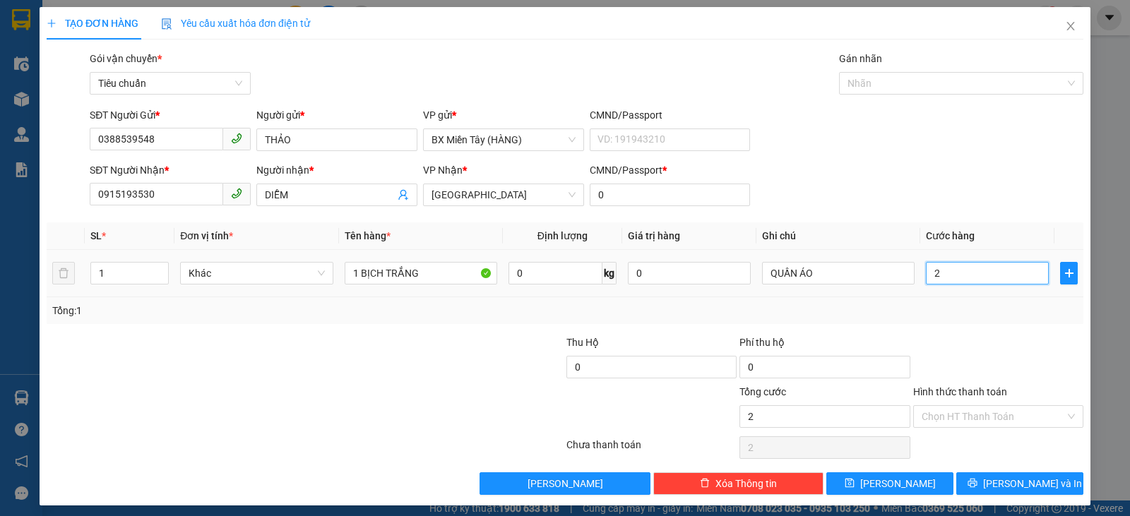
type input "20"
type input "20.000"
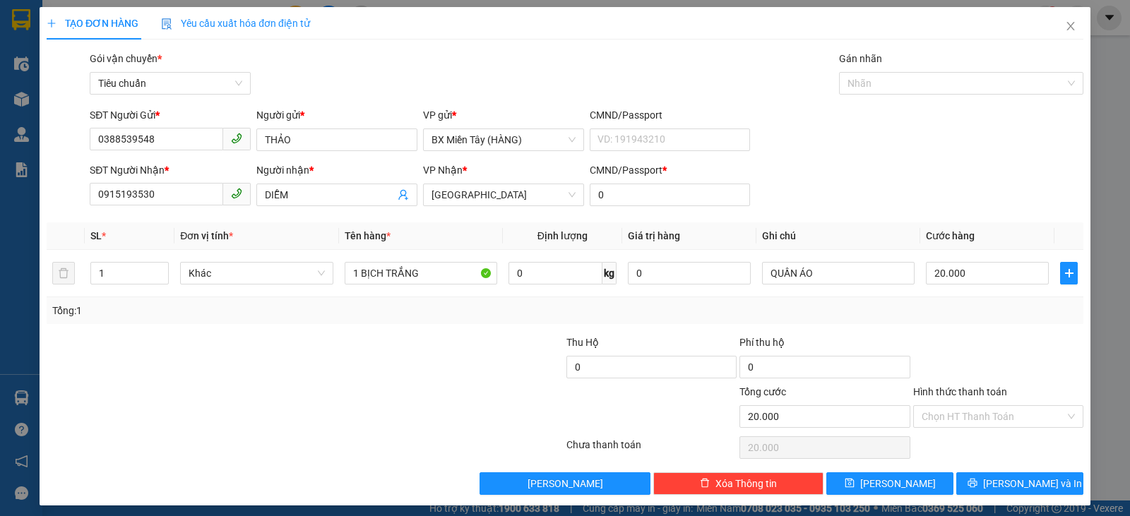
click at [983, 341] on div at bounding box center [998, 359] width 173 height 49
click at [288, 272] on span "Khác" at bounding box center [257, 273] width 136 height 21
click at [434, 372] on div at bounding box center [478, 359] width 173 height 49
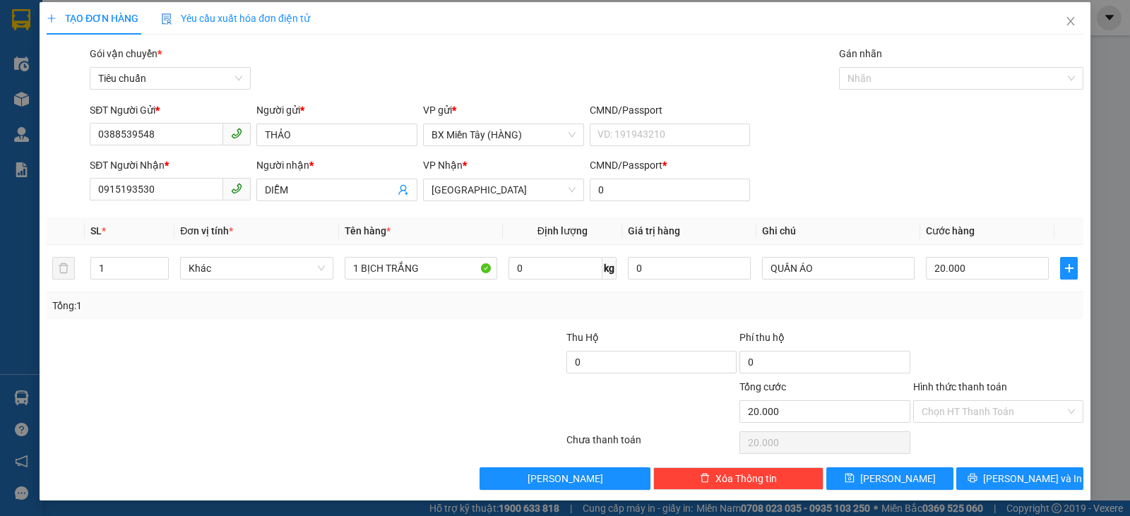
scroll to position [6, 0]
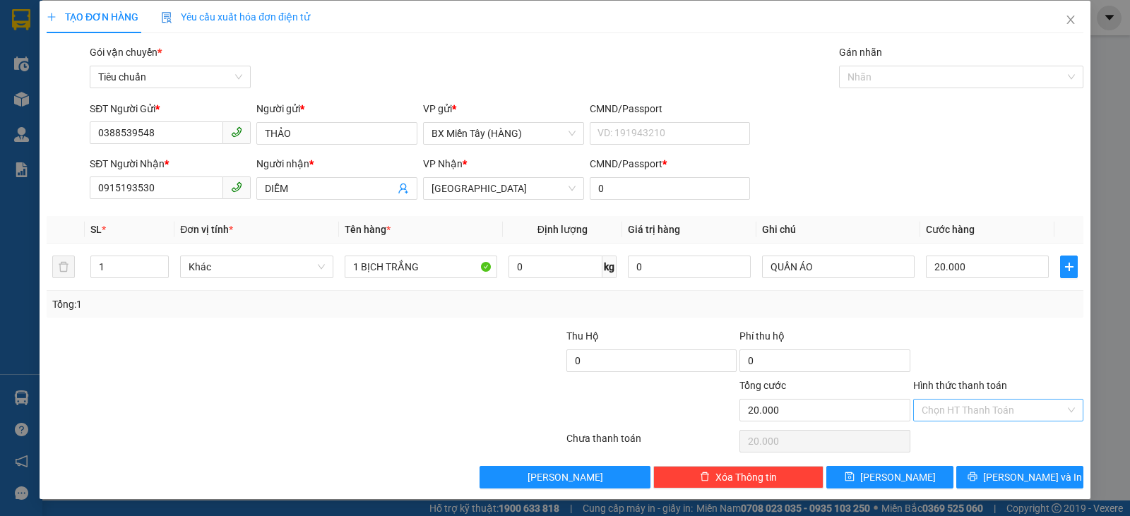
click at [981, 412] on input "Hình thức thanh toán" at bounding box center [993, 410] width 143 height 21
click at [972, 314] on div "Tại văn phòng" at bounding box center [990, 315] width 152 height 16
type input "0"
click at [507, 396] on div at bounding box center [478, 402] width 173 height 49
click at [1027, 352] on div at bounding box center [998, 353] width 173 height 49
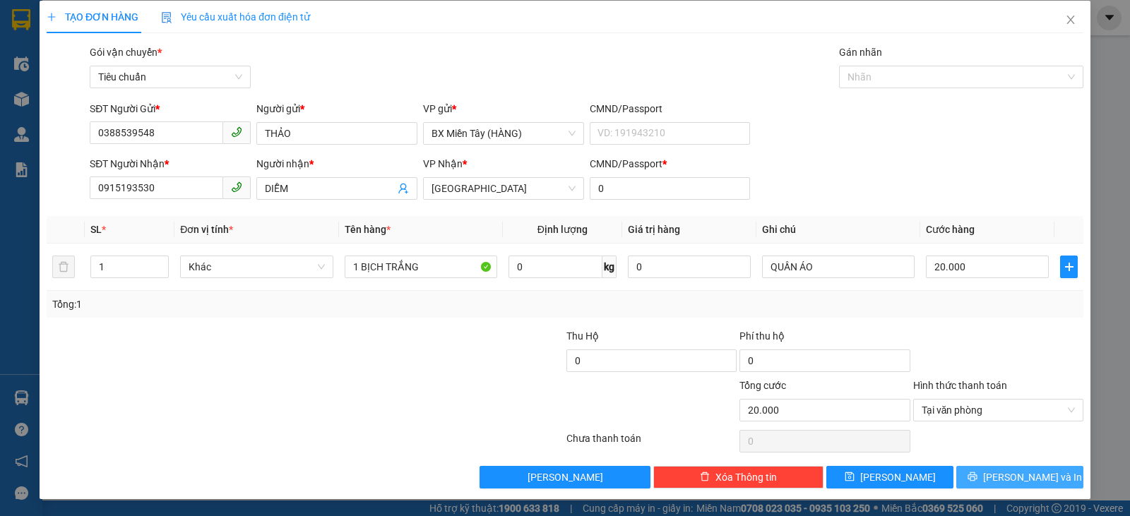
click at [1025, 484] on span "[PERSON_NAME] và In" at bounding box center [1032, 478] width 99 height 16
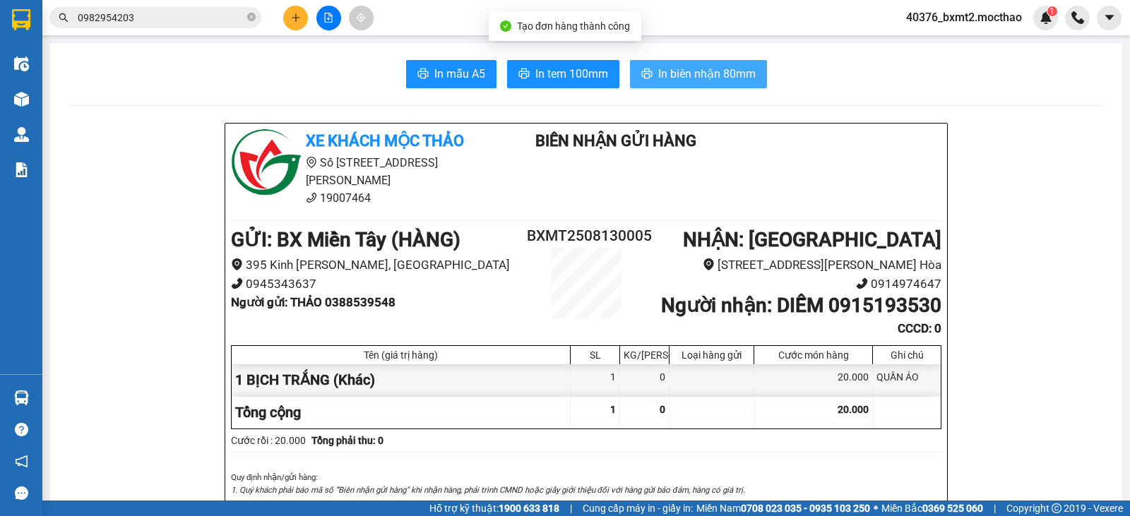
click at [739, 76] on span "In biên nhận 80mm" at bounding box center [707, 74] width 98 height 18
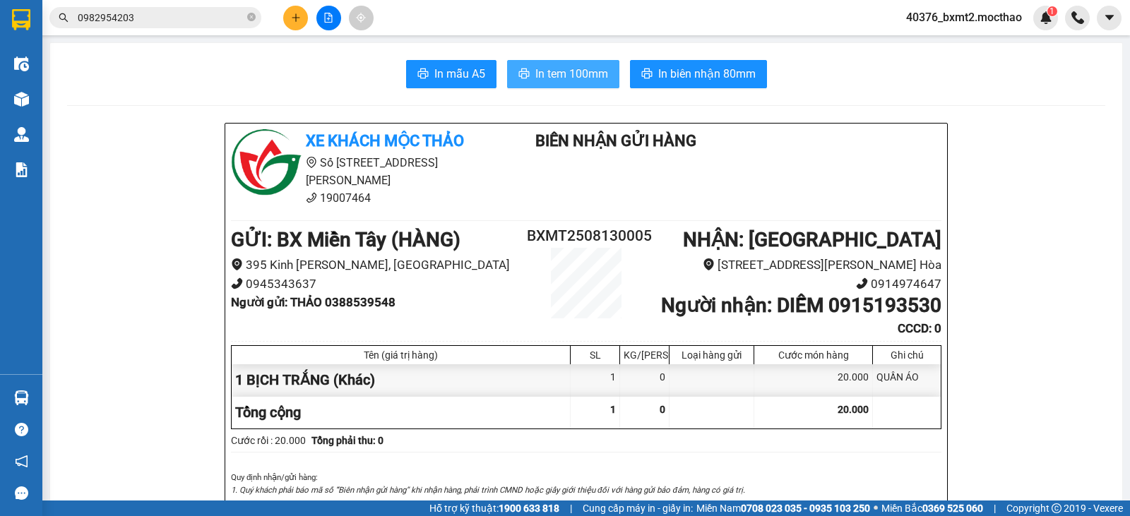
click at [575, 67] on span "In tem 100mm" at bounding box center [572, 74] width 73 height 18
